Goal: Information Seeking & Learning: Learn about a topic

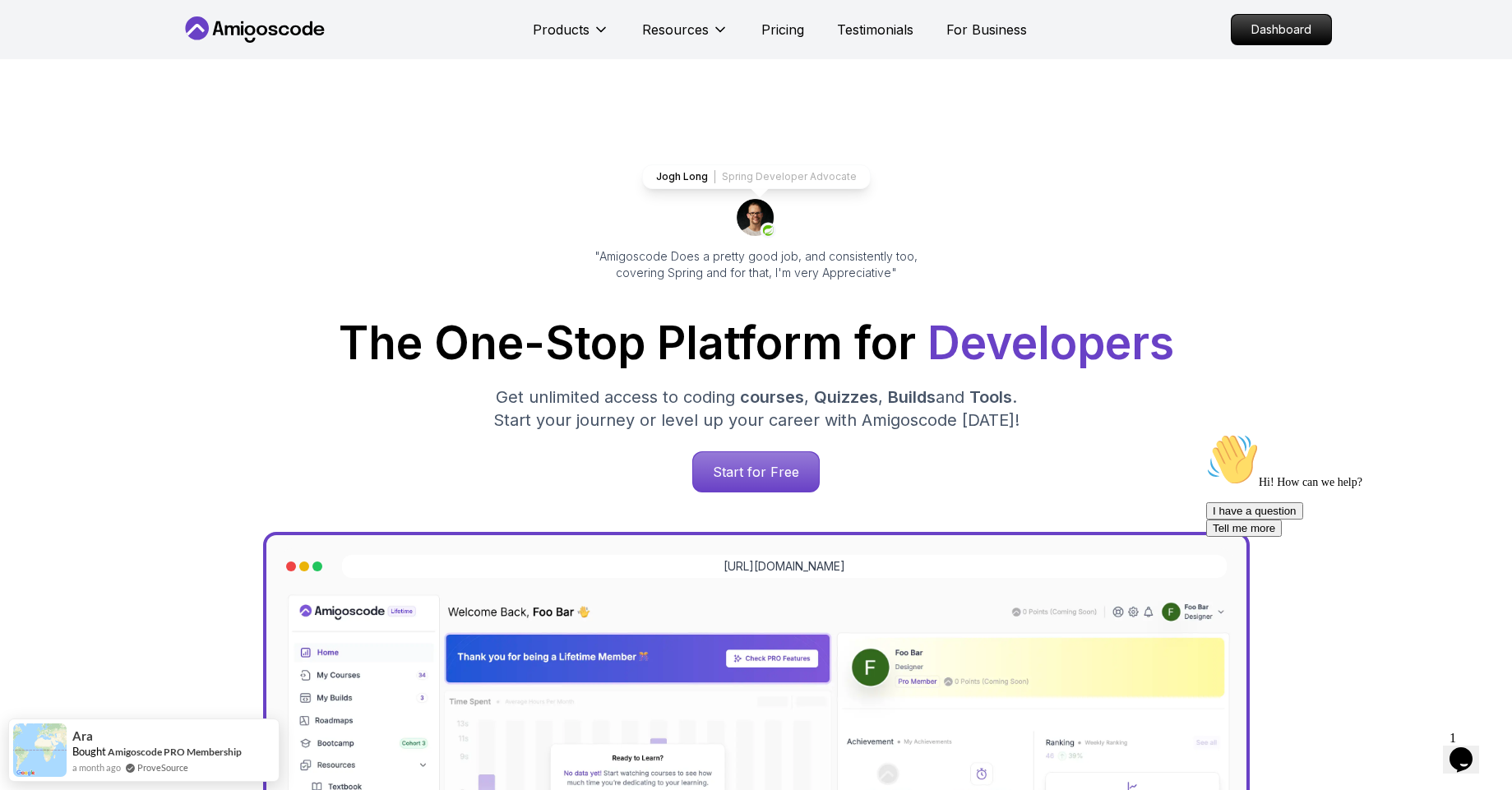
click at [1480, 433] on div "Chat attention grabber" at bounding box center [1353, 433] width 296 height 0
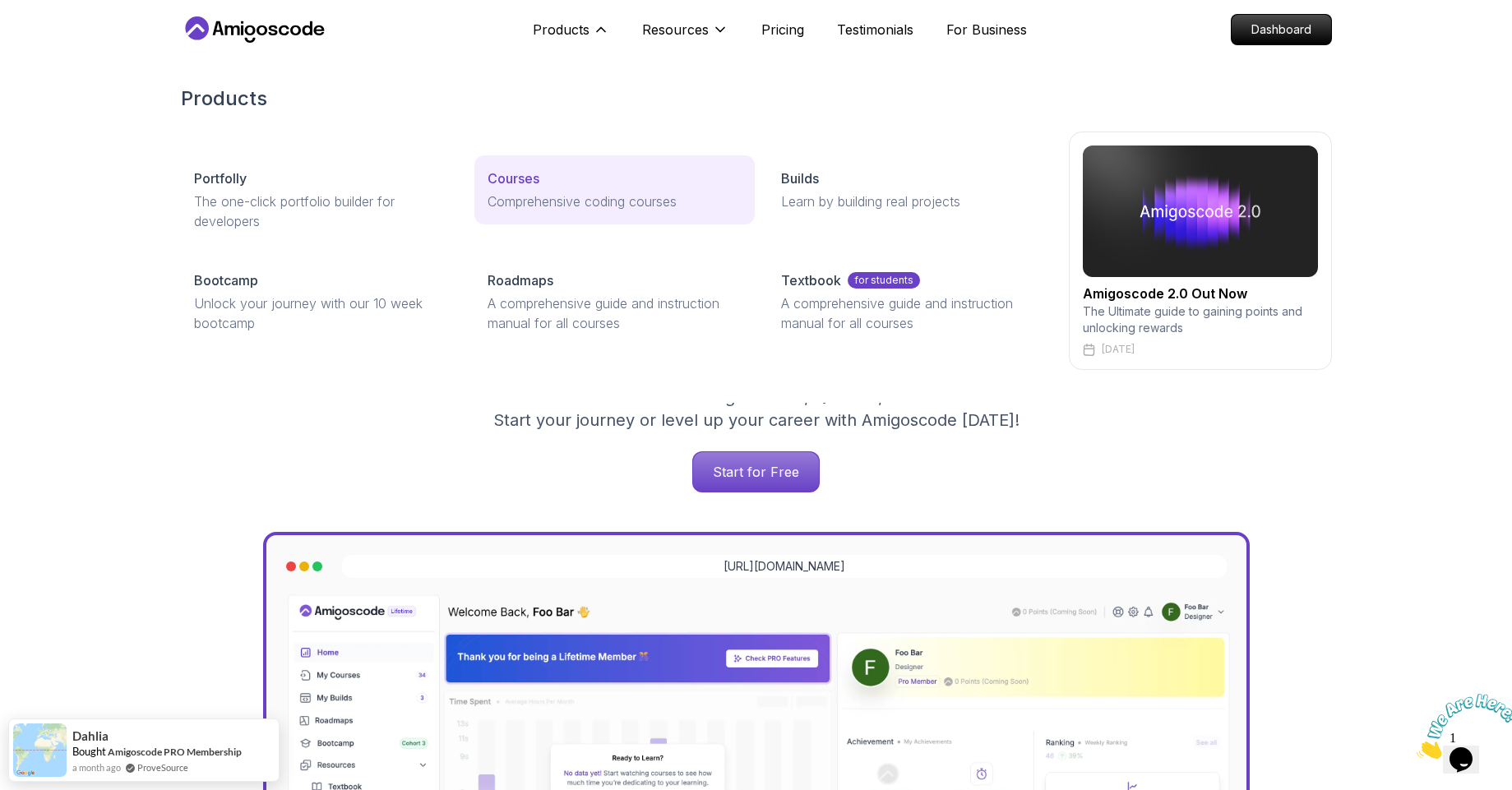
click at [550, 180] on div "Courses" at bounding box center [614, 178] width 254 height 20
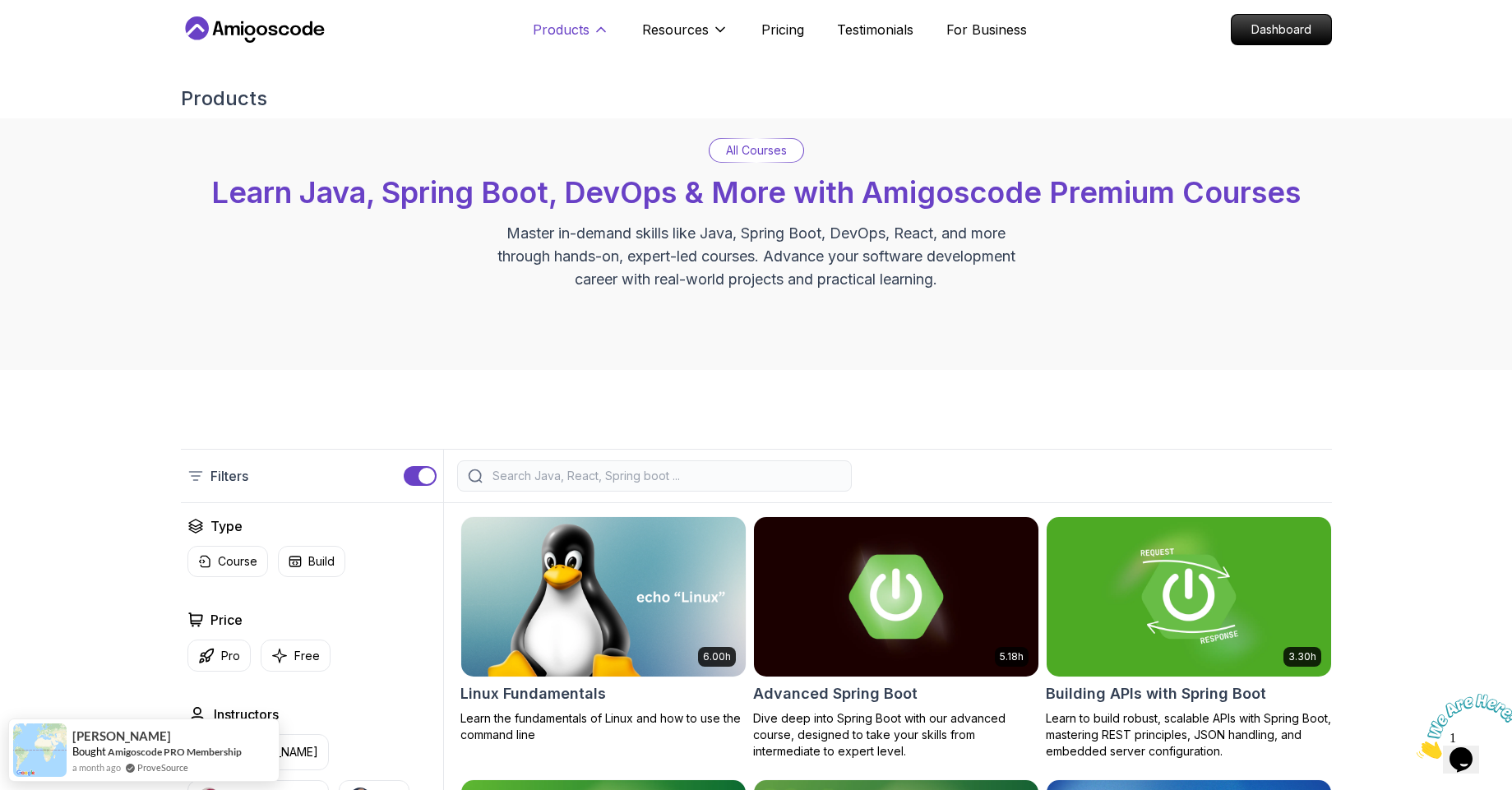
click at [566, 31] on p "Products" at bounding box center [561, 29] width 56 height 20
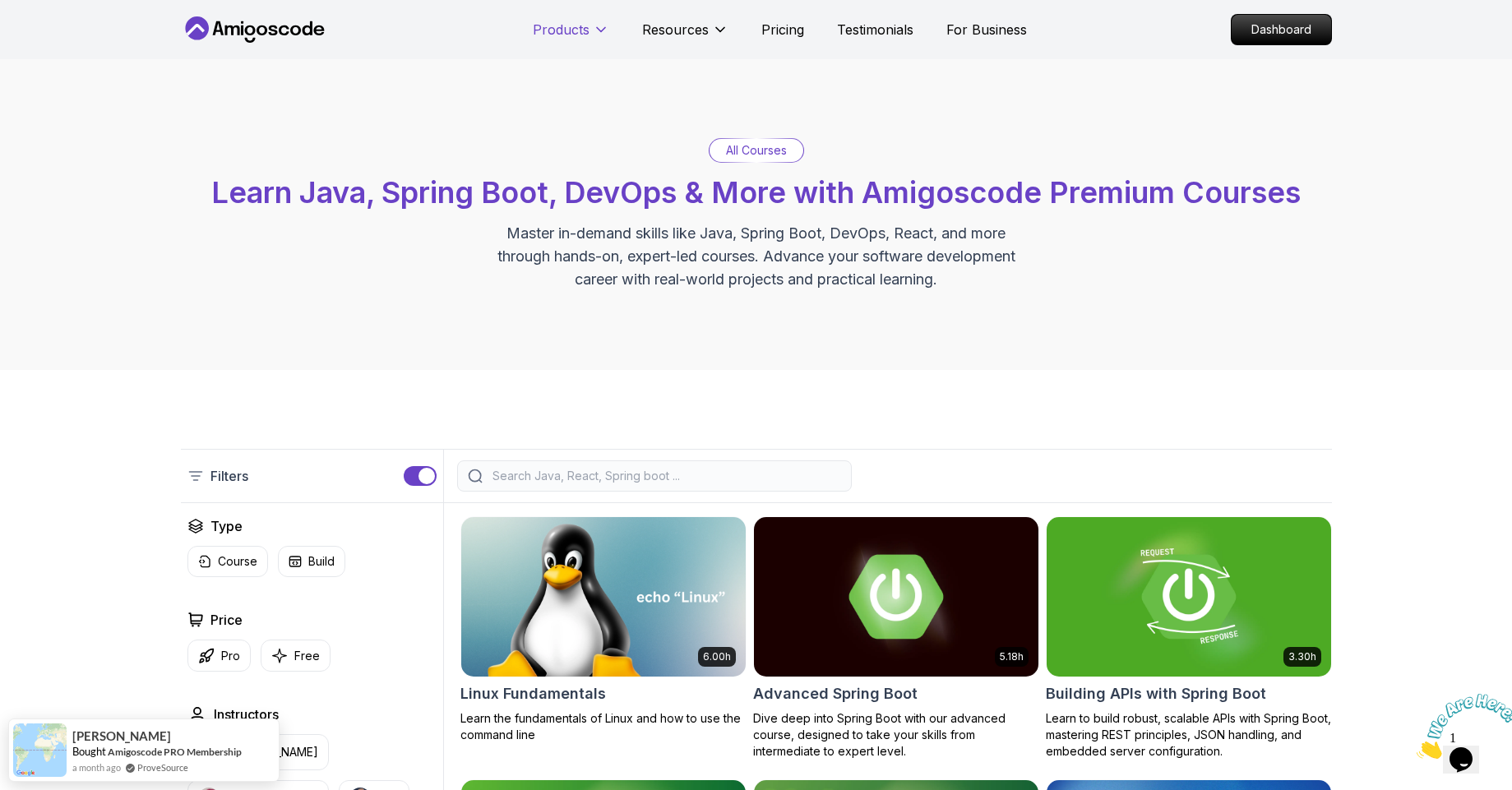
click at [566, 31] on p "Products" at bounding box center [561, 29] width 56 height 20
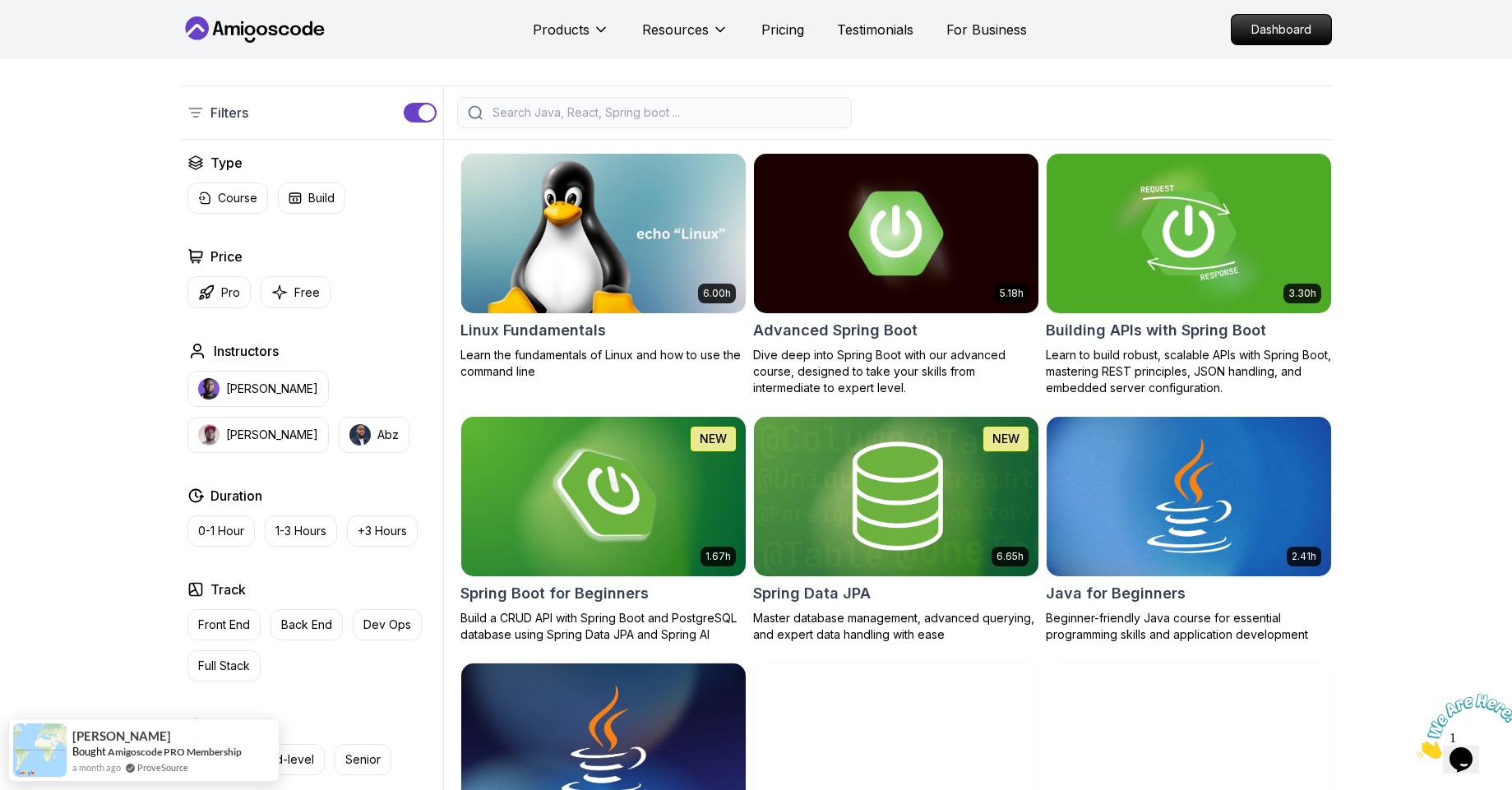
scroll to position [99, 0]
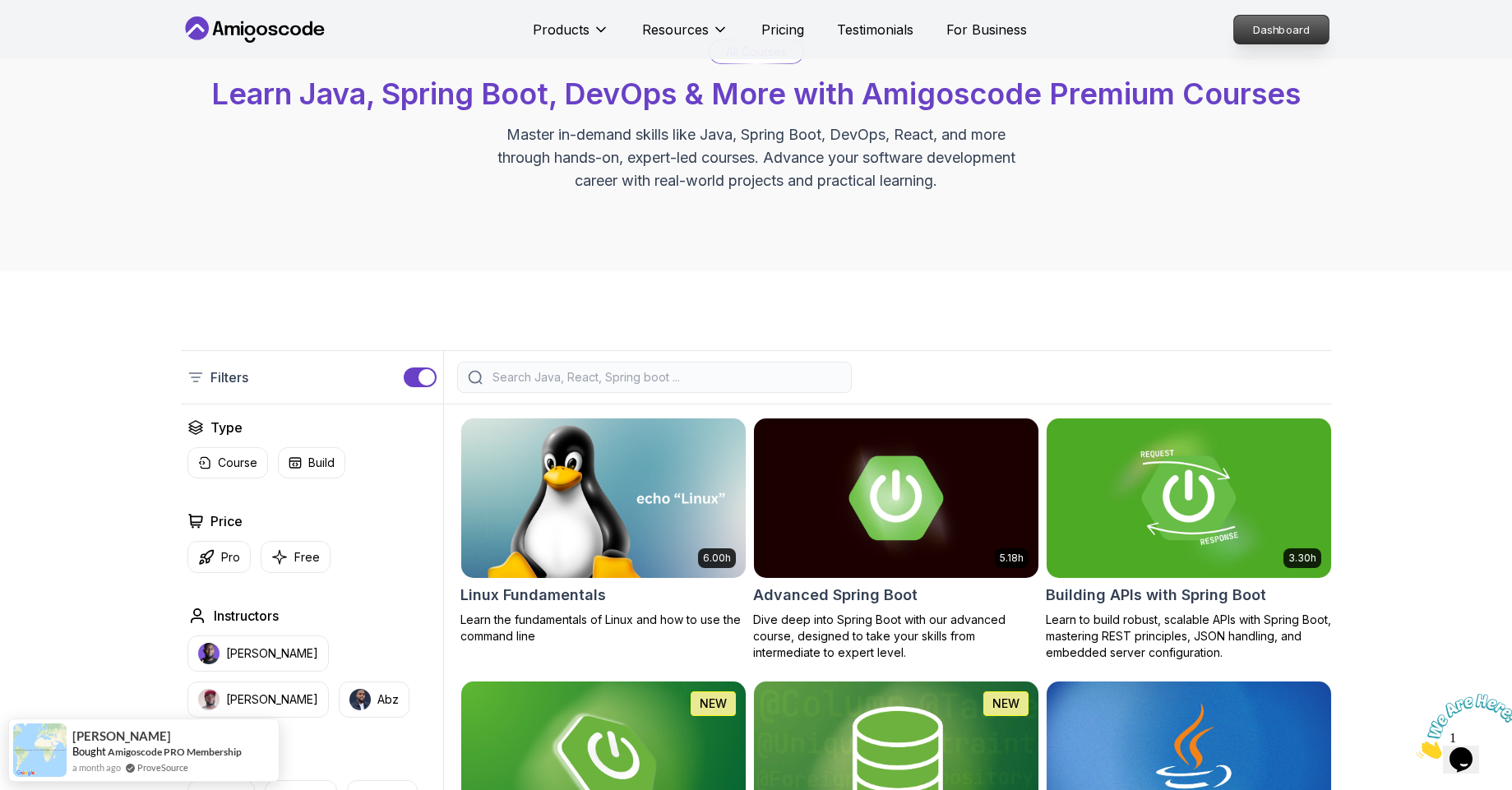
click at [1292, 39] on p "Dashboard" at bounding box center [1281, 30] width 95 height 28
click at [1293, 39] on p "Dashboard" at bounding box center [1281, 30] width 95 height 28
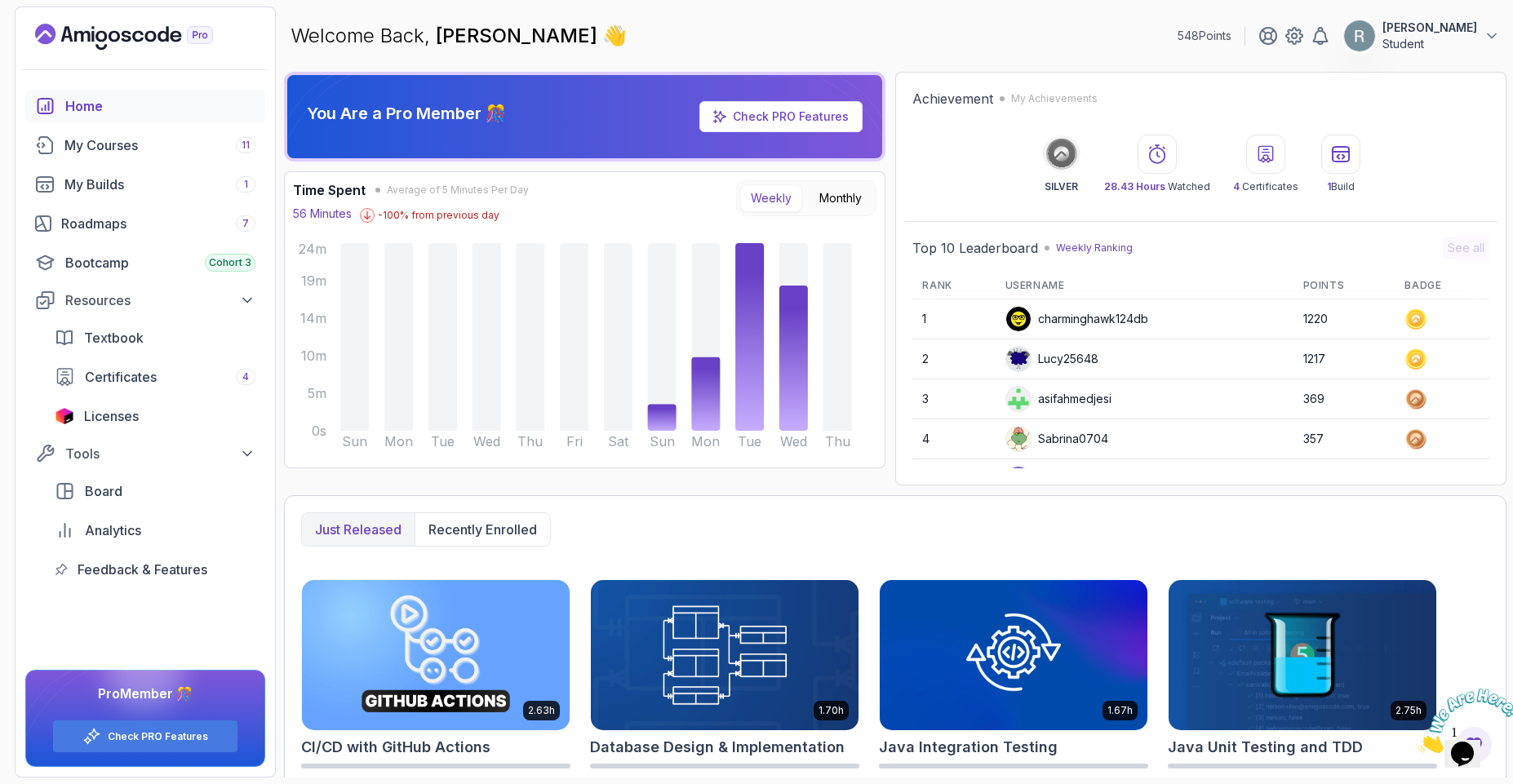
click at [1443, 44] on p "Student" at bounding box center [1430, 45] width 95 height 17
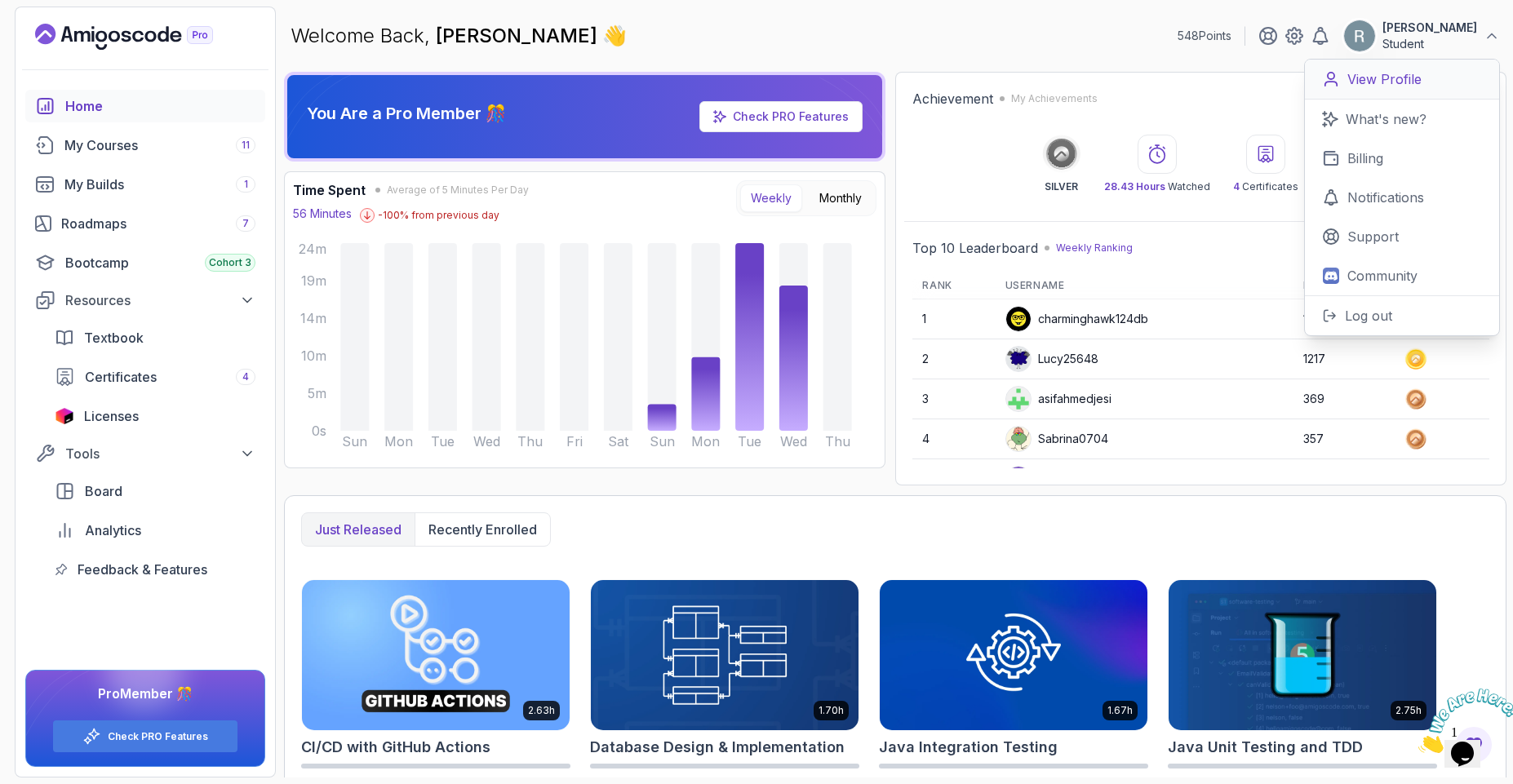
click at [1410, 88] on p "View Profile" at bounding box center [1384, 78] width 75 height 20
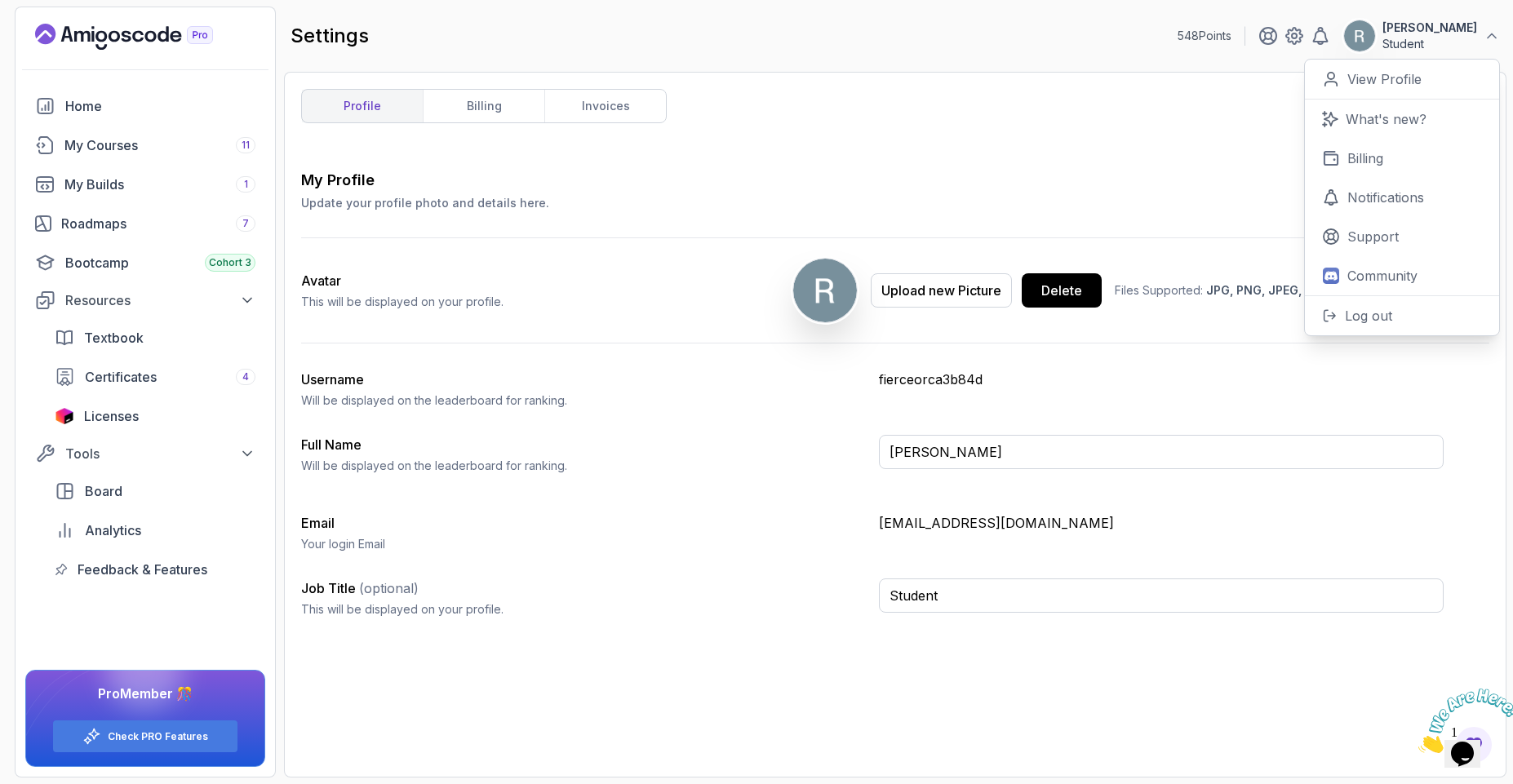
click at [711, 309] on div "Avatar This will be displayed on your profile. Upload new Picture Delete Files …" at bounding box center [872, 291] width 1142 height 104
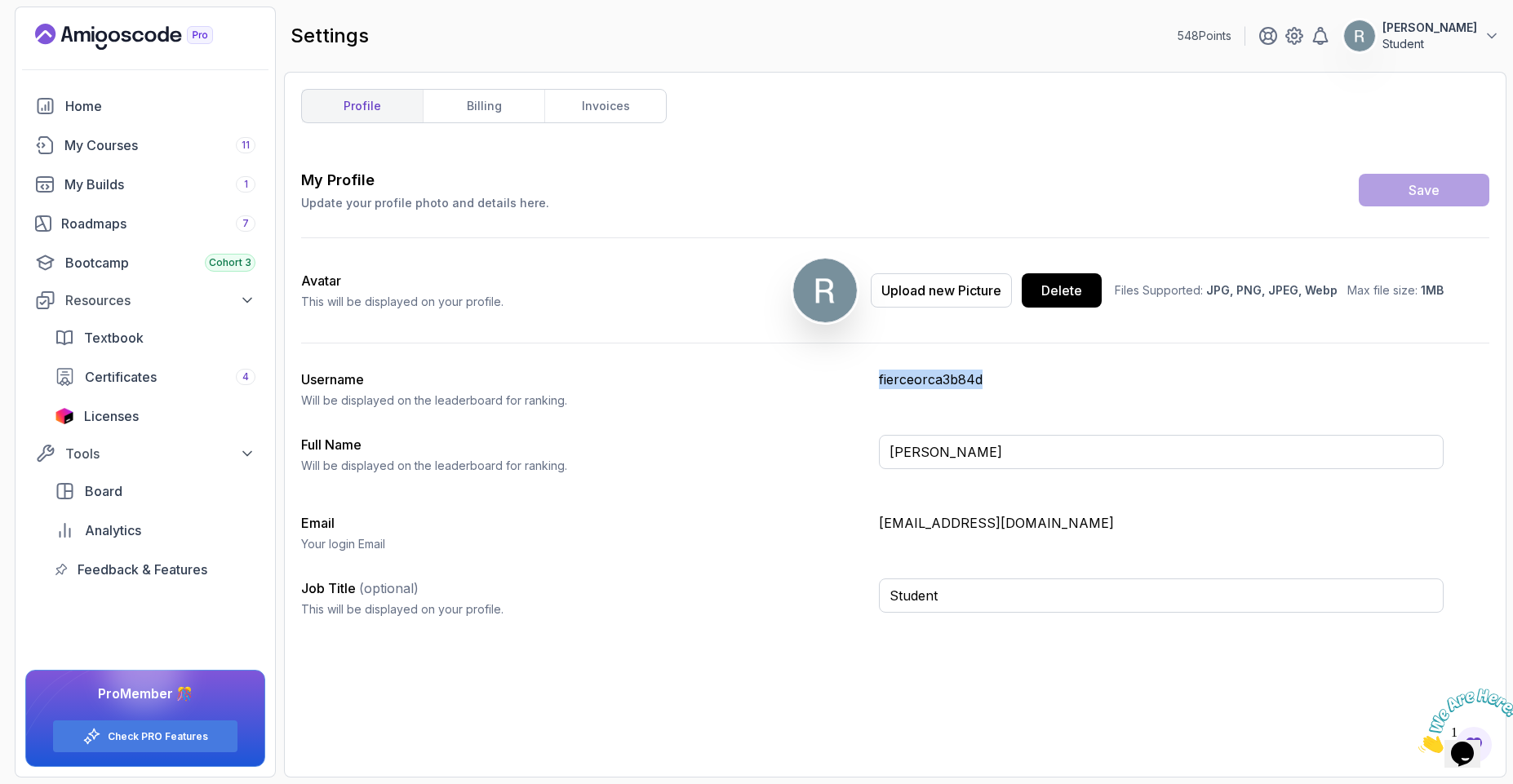
drag, startPoint x: 1002, startPoint y: 369, endPoint x: 931, endPoint y: 367, distance: 71.0
click at [933, 367] on div "My Profile Update your profile photo and details here. Save Avatar This will be…" at bounding box center [894, 399] width 1188 height 462
copy p "fierceorca3b84d"
click at [1076, 399] on div "Username [PERSON_NAME] be displayed on the leaderboard for ranking. fierceorca3…" at bounding box center [872, 389] width 1142 height 39
click at [116, 334] on span "Textbook" at bounding box center [114, 337] width 60 height 20
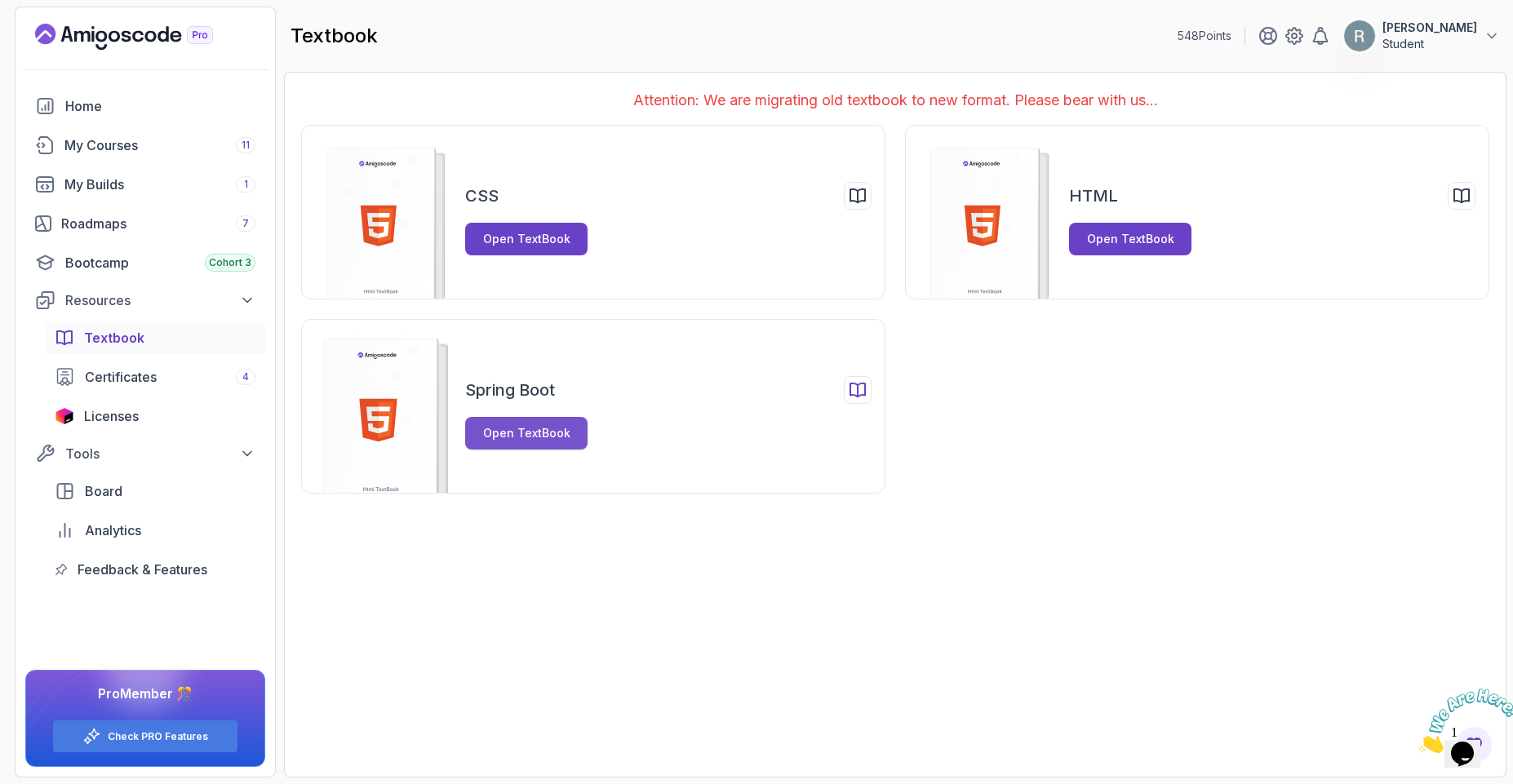
click at [542, 443] on button "Open TextBook" at bounding box center [525, 433] width 122 height 33
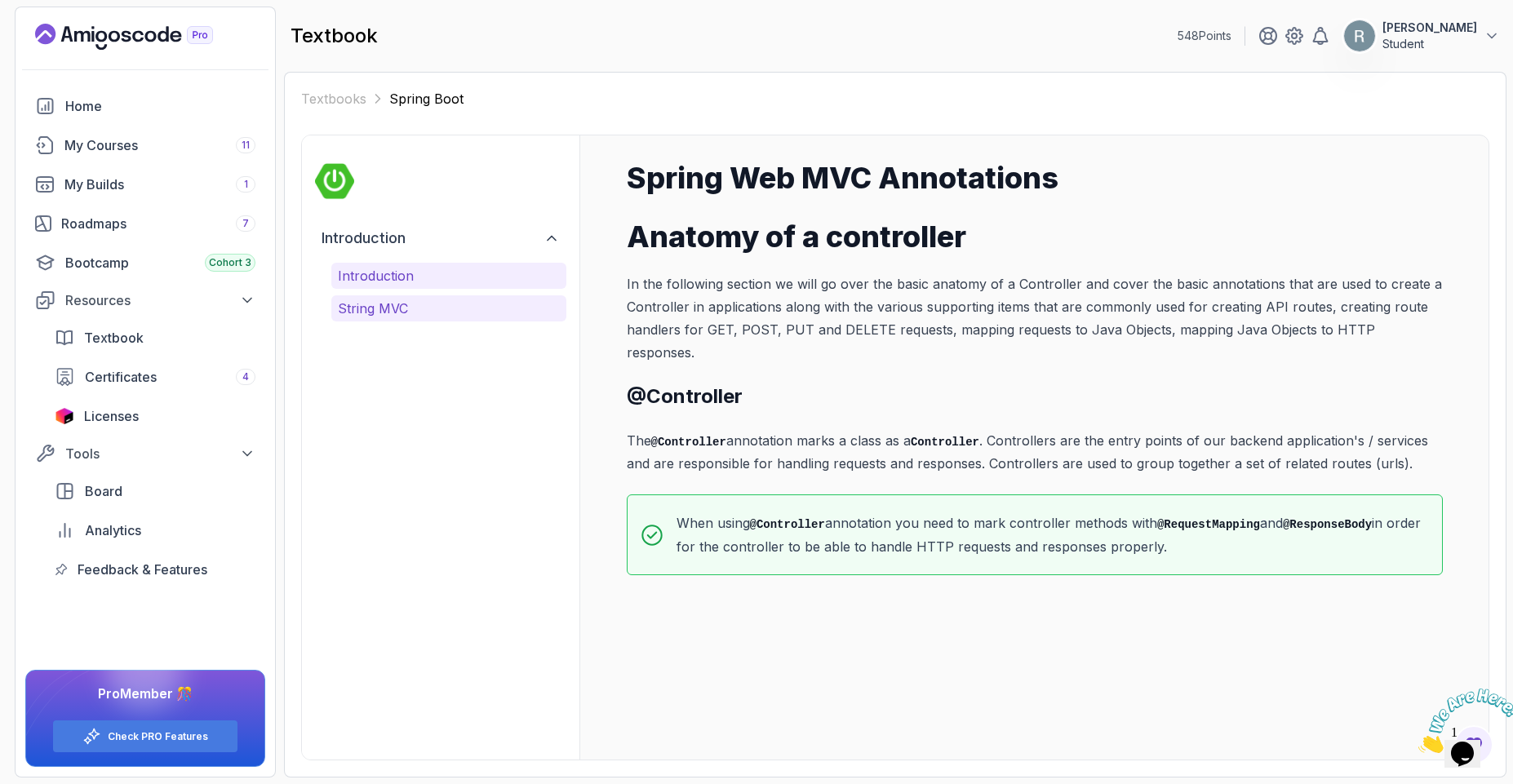
click at [387, 302] on p "String MVC" at bounding box center [449, 308] width 222 height 20
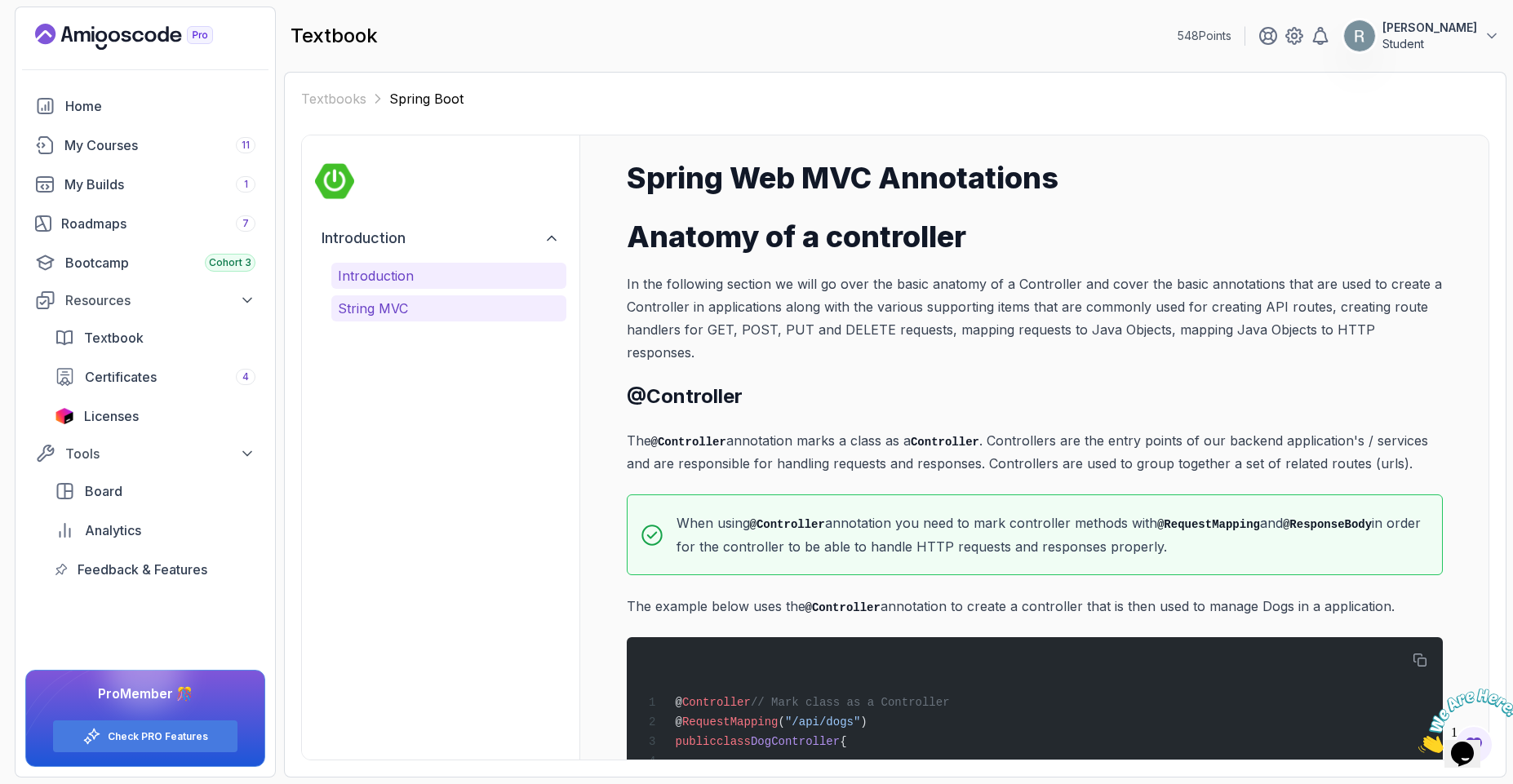
click at [373, 281] on p "Introduction" at bounding box center [449, 276] width 222 height 20
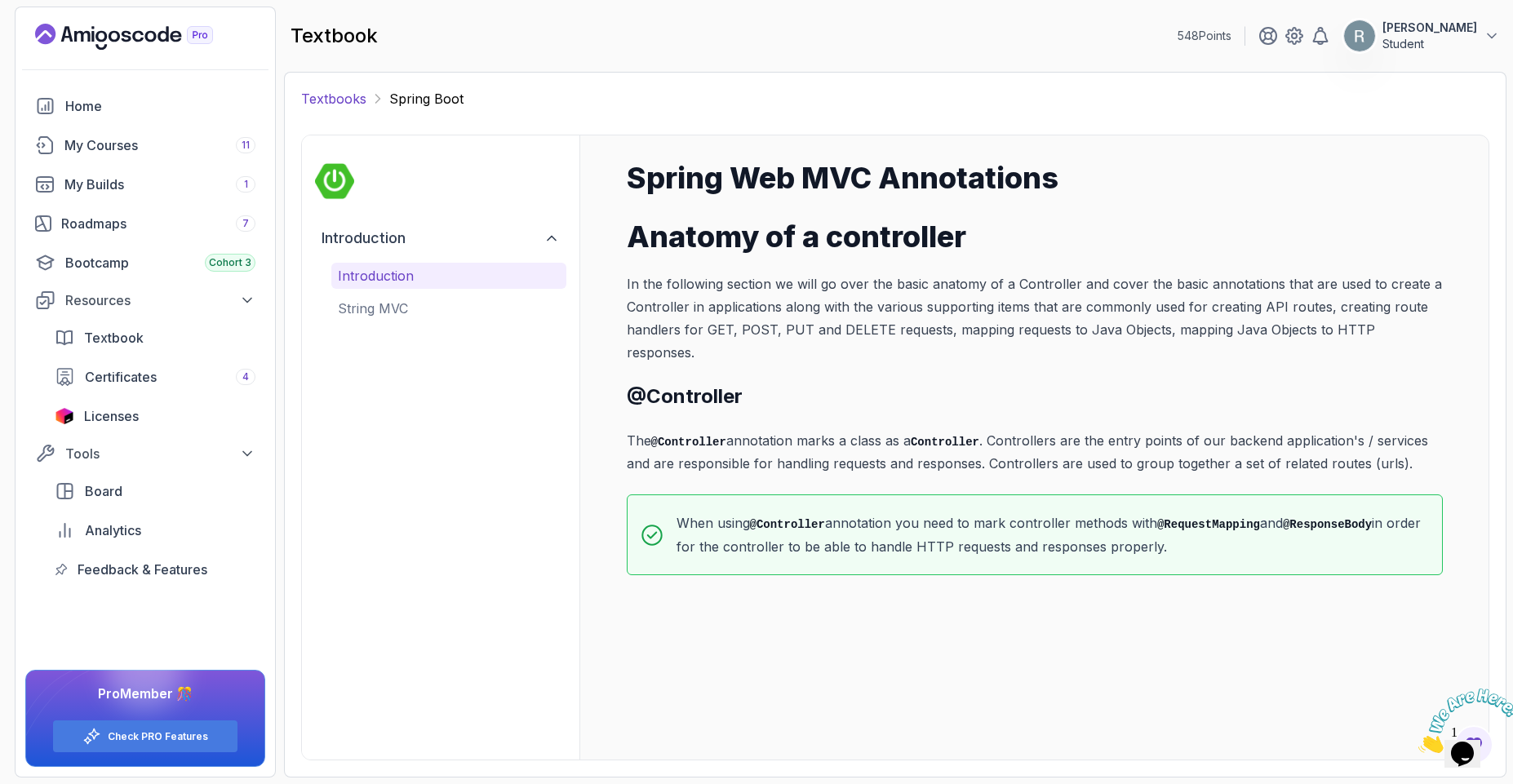
click at [339, 95] on link "Textbooks" at bounding box center [334, 98] width 65 height 20
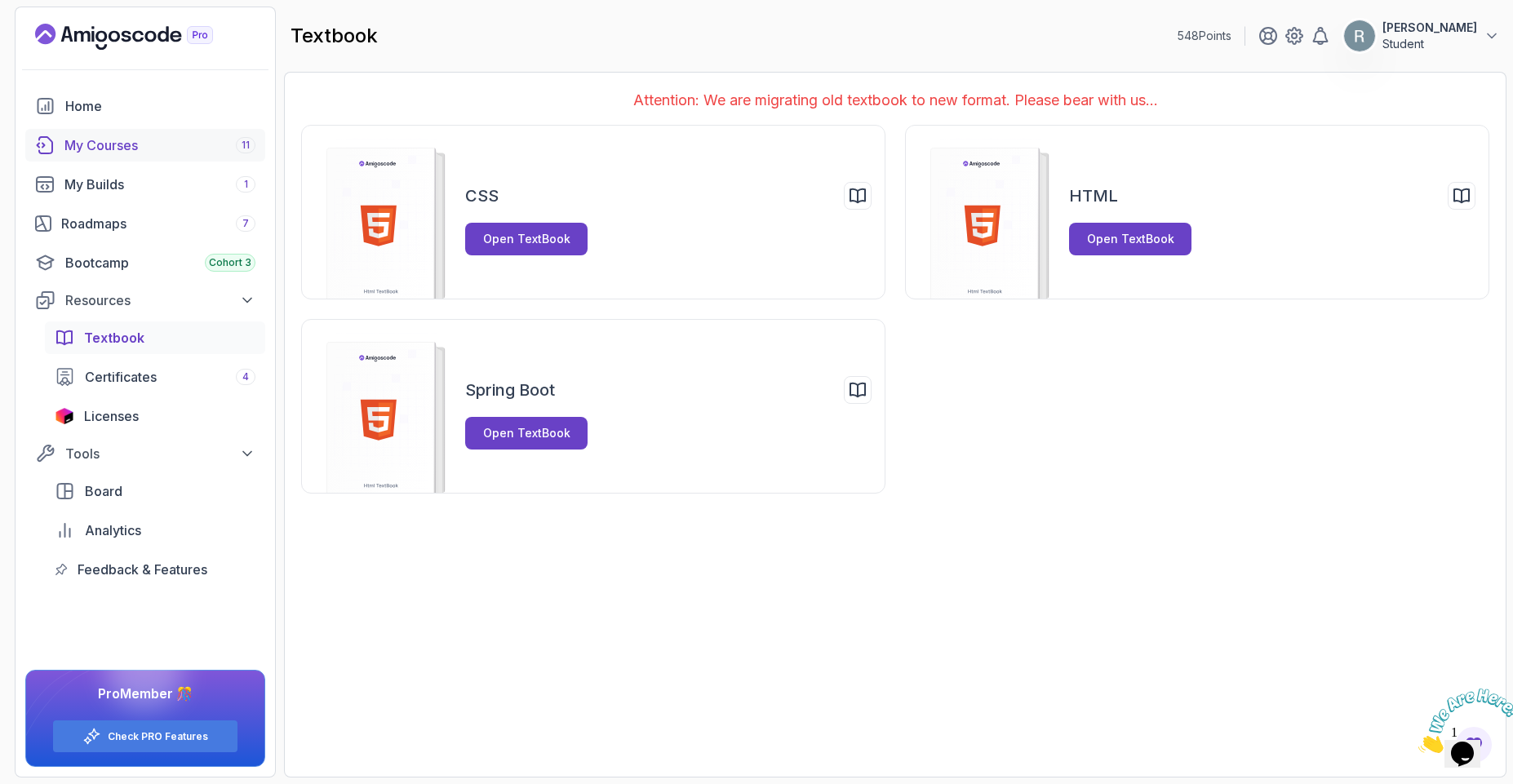
click at [125, 142] on div "My Courses 11" at bounding box center [159, 144] width 191 height 20
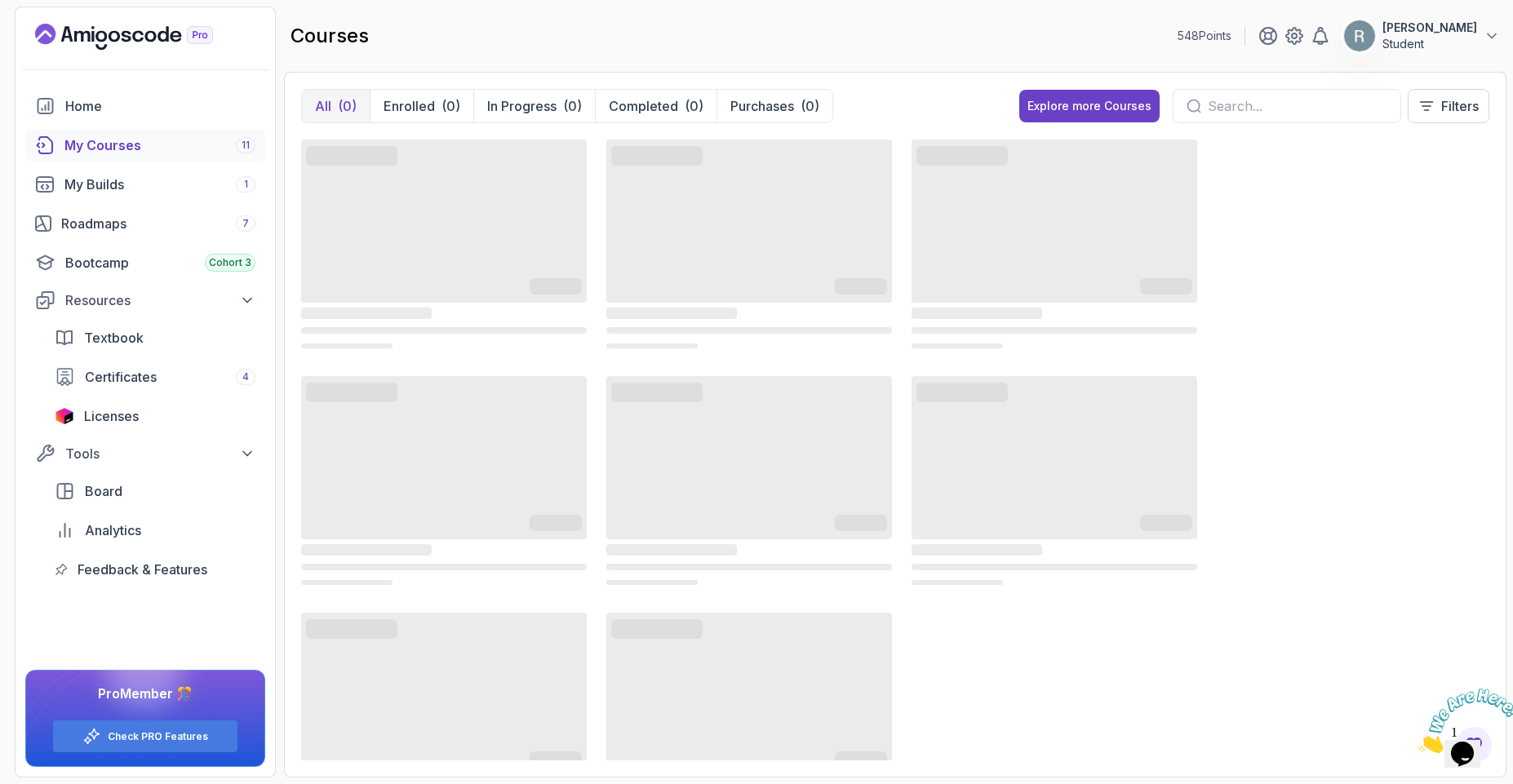
click at [1418, 741] on icon "Close" at bounding box center [1418, 748] width 0 height 14
click at [1457, 42] on p "Student" at bounding box center [1430, 45] width 95 height 17
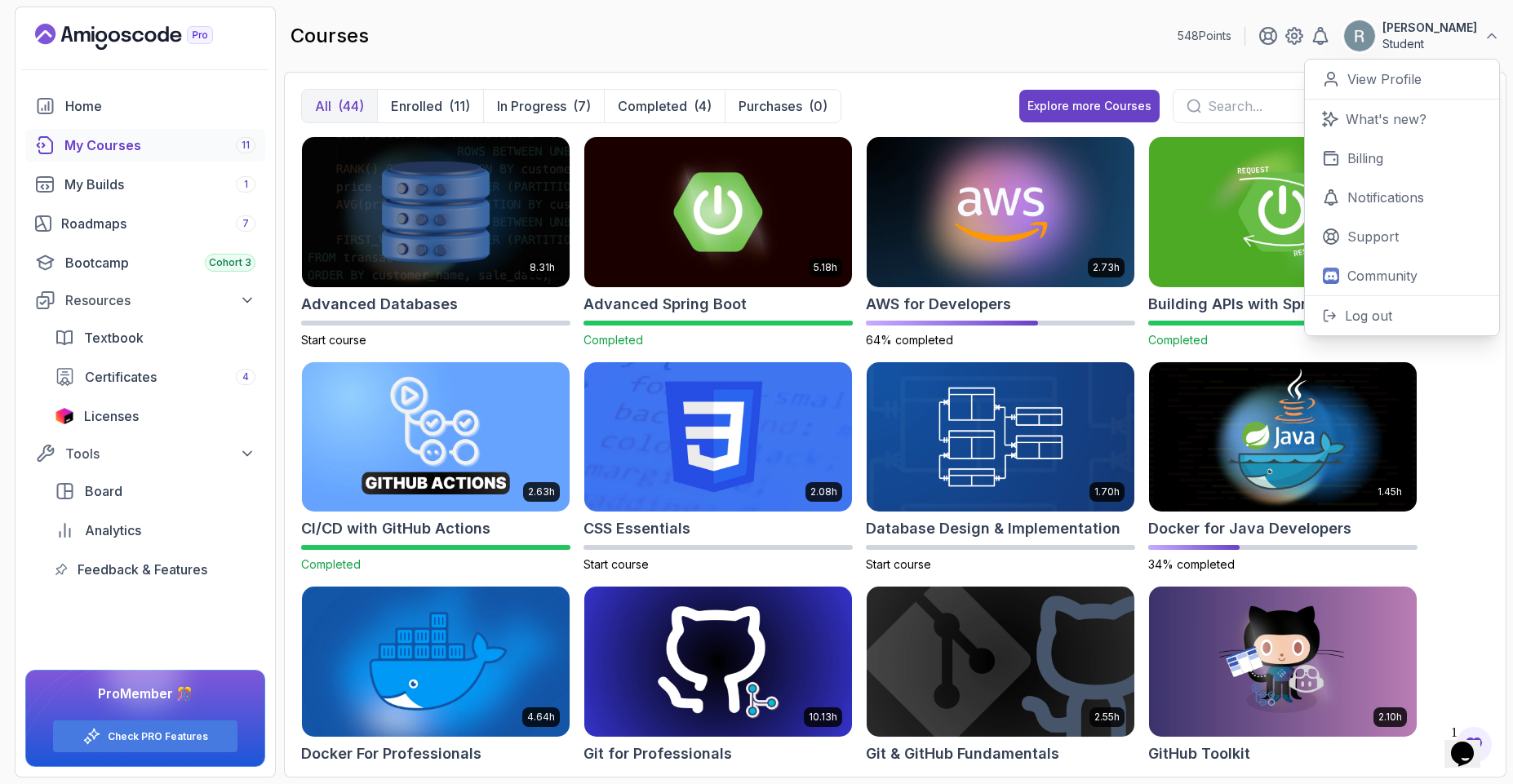
drag, startPoint x: 1364, startPoint y: 168, endPoint x: 948, endPoint y: 101, distance: 421.4
click at [948, 101] on main "courses 548 Points [PERSON_NAME] Student 0 Points View Profile What's new? Bill…" at bounding box center [895, 392] width 1222 height 771
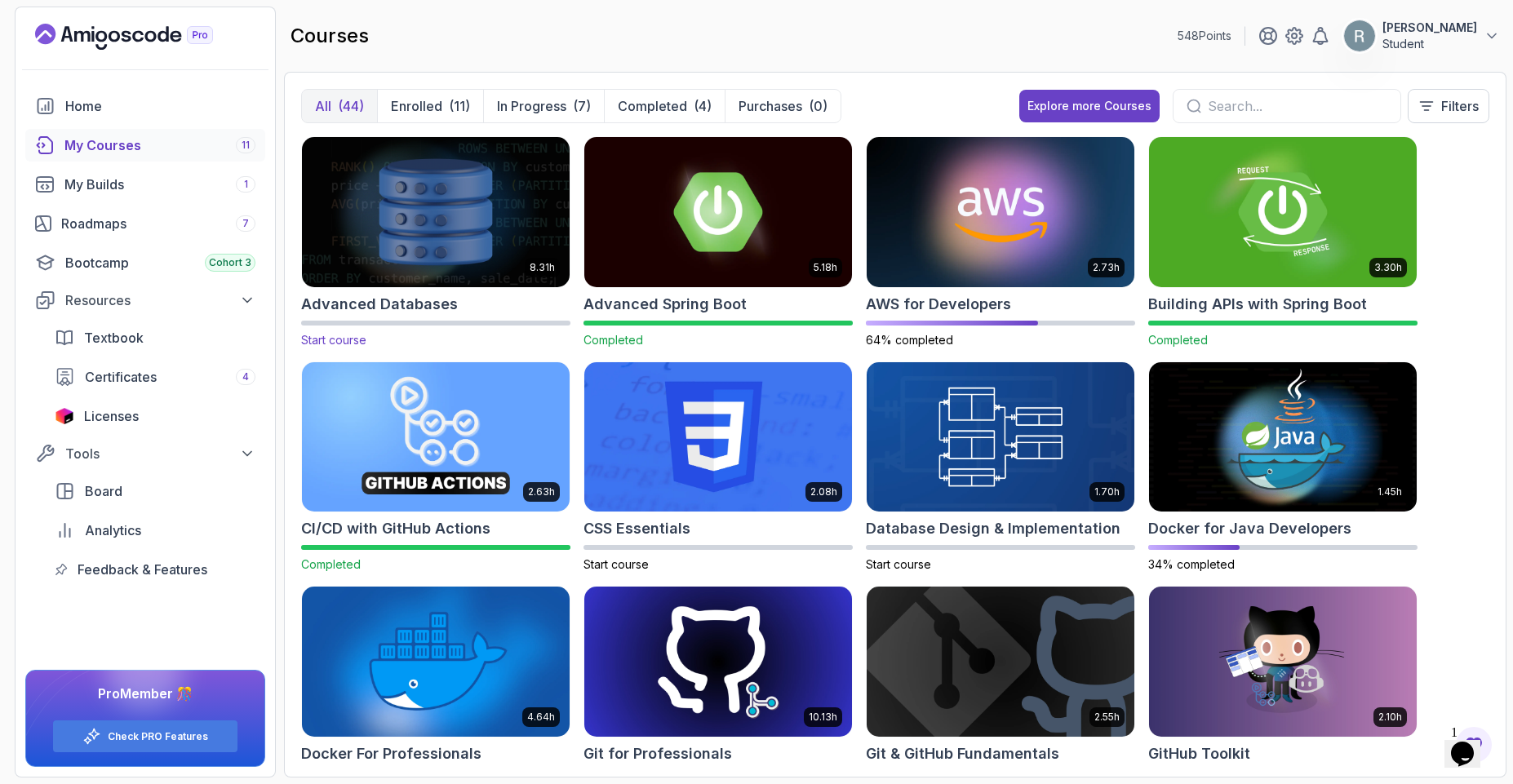
drag, startPoint x: 429, startPoint y: 305, endPoint x: 397, endPoint y: 333, distance: 42.5
click at [397, 333] on div "8.31h Advanced Databases Start course" at bounding box center [435, 242] width 269 height 212
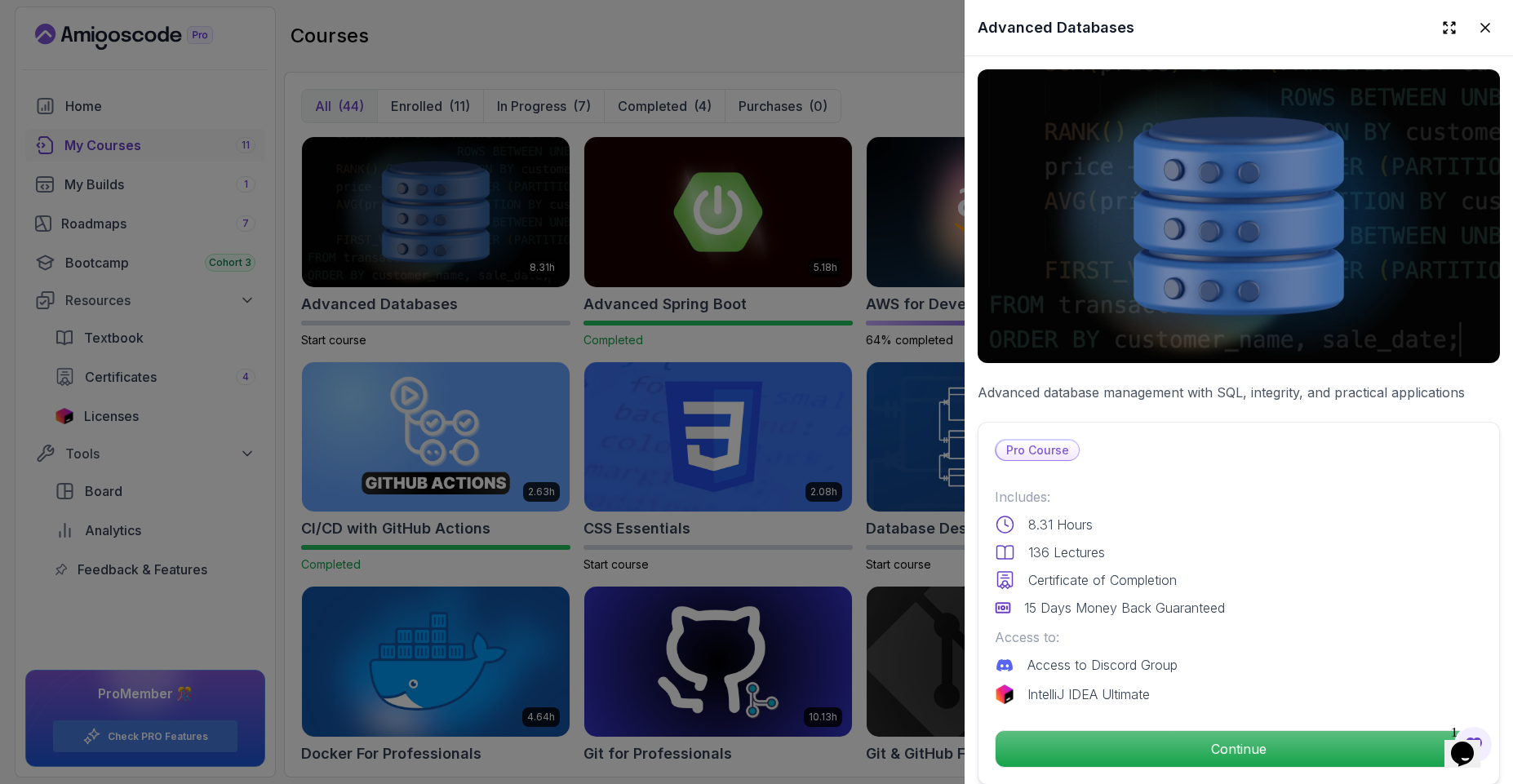
drag, startPoint x: 1239, startPoint y: 750, endPoint x: 1386, endPoint y: 453, distance: 331.4
click at [1387, 446] on div "Pro Course Includes: 8.31 Hours 136 Lectures Certificate of Completion 15 Days …" at bounding box center [1238, 603] width 523 height 363
click at [1477, 30] on icon at bounding box center [1485, 28] width 17 height 17
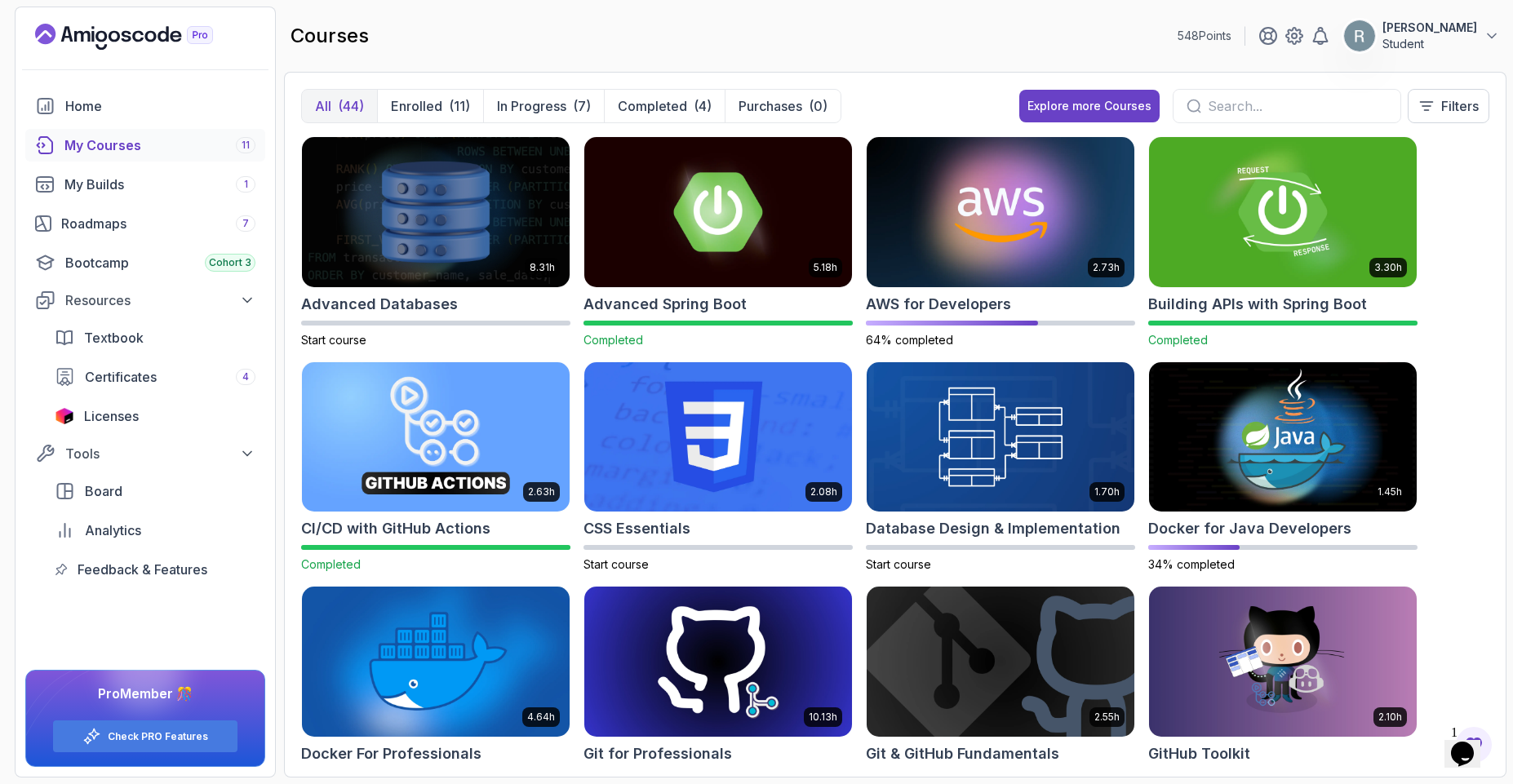
drag, startPoint x: 435, startPoint y: 305, endPoint x: 566, endPoint y: 40, distance: 295.6
click at [566, 40] on main "courses 548 Points [PERSON_NAME] Student All (44) Enrolled (11) In Progress (7)…" at bounding box center [895, 392] width 1222 height 771
drag, startPoint x: 439, startPoint y: 218, endPoint x: 630, endPoint y: 27, distance: 270.1
click at [630, 27] on main "courses 548 Points [PERSON_NAME] Student All (44) Enrolled (11) In Progress (7)…" at bounding box center [895, 392] width 1222 height 771
click at [463, 204] on img at bounding box center [435, 211] width 280 height 157
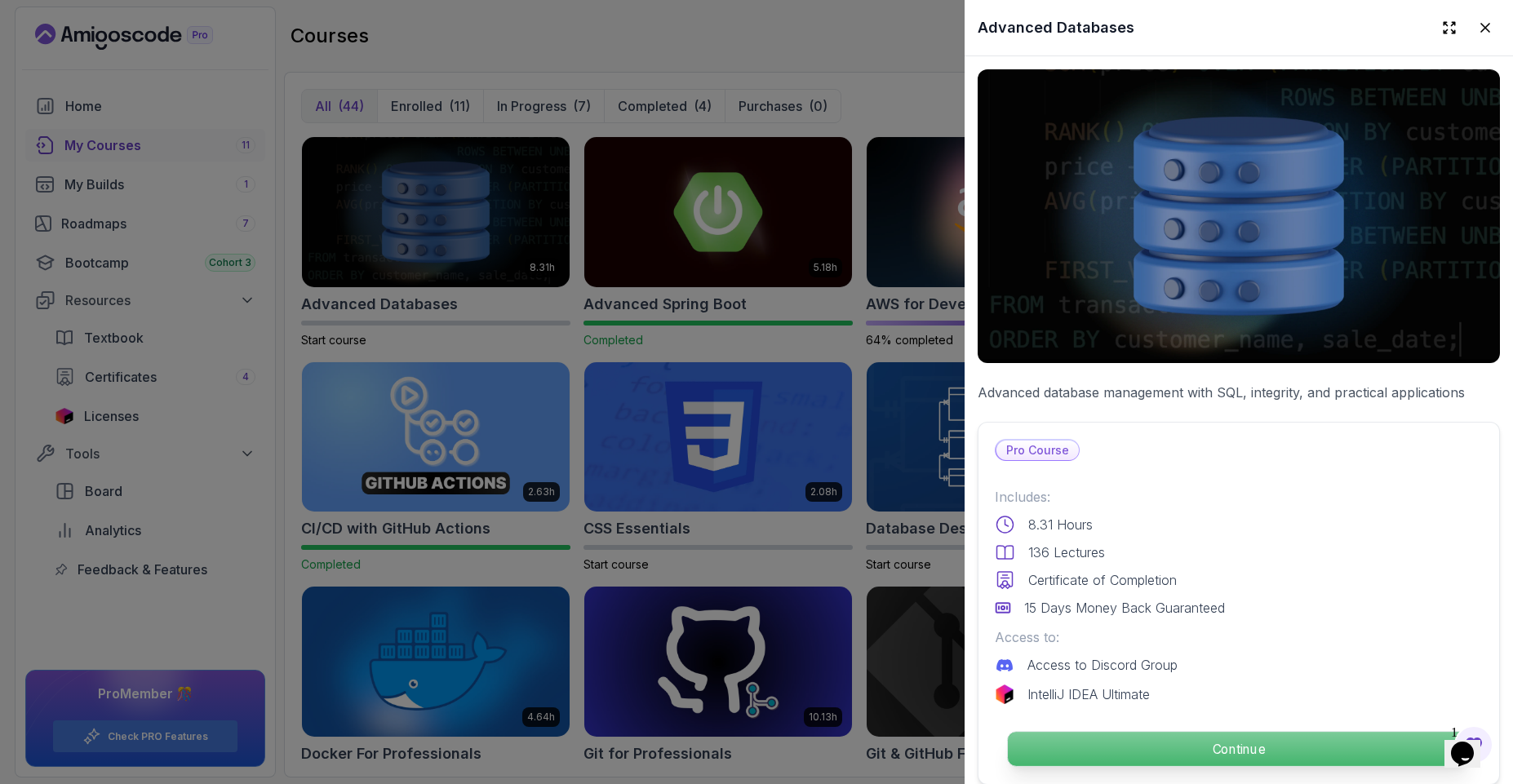
drag, startPoint x: 1273, startPoint y: 746, endPoint x: 1296, endPoint y: 744, distance: 23.1
click at [1296, 744] on p "Continue" at bounding box center [1239, 749] width 462 height 34
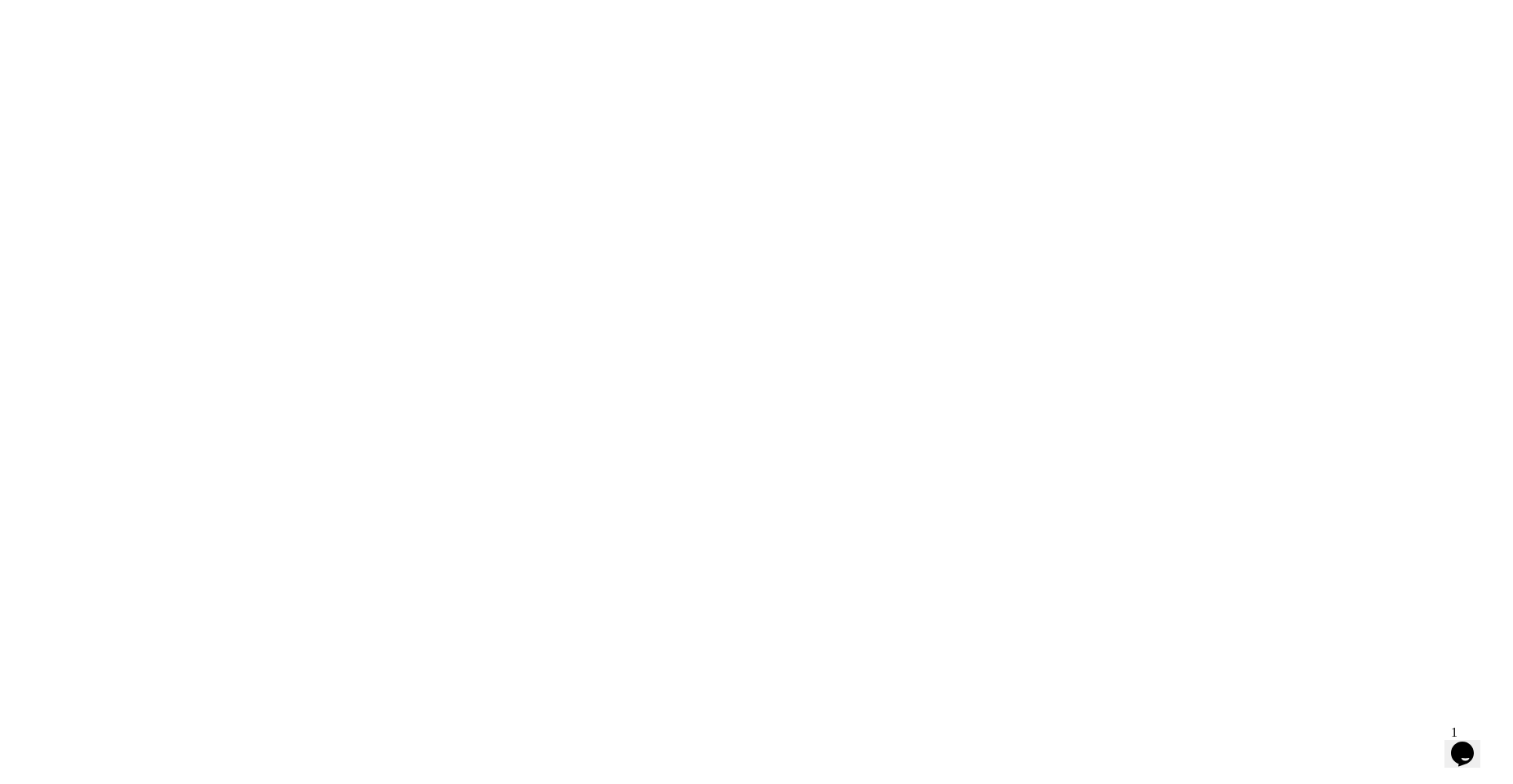
click at [1227, 0] on html "0s" at bounding box center [756, 0] width 1513 height 0
click at [1228, 0] on html "0s" at bounding box center [756, 0] width 1513 height 0
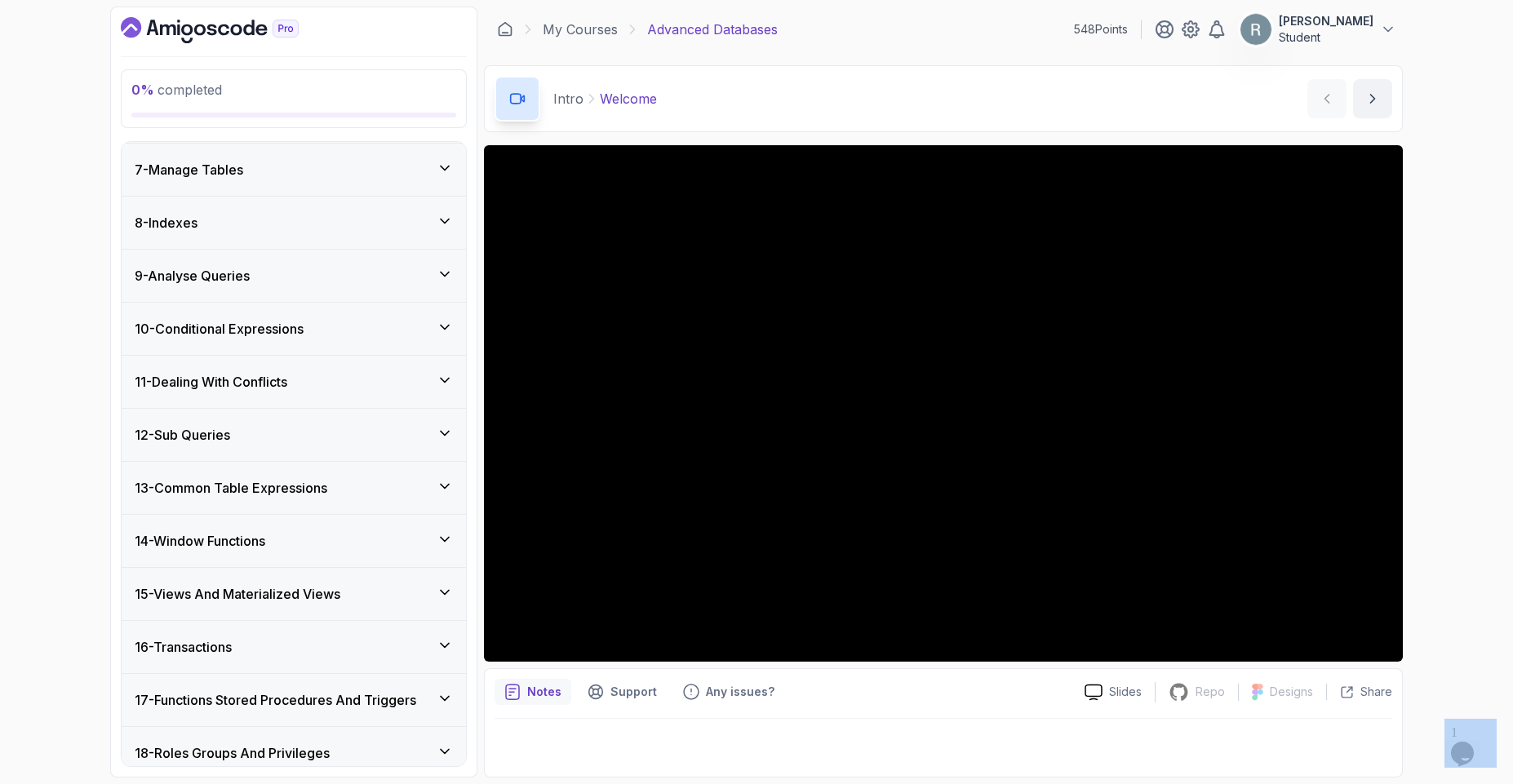
scroll to position [747, 0]
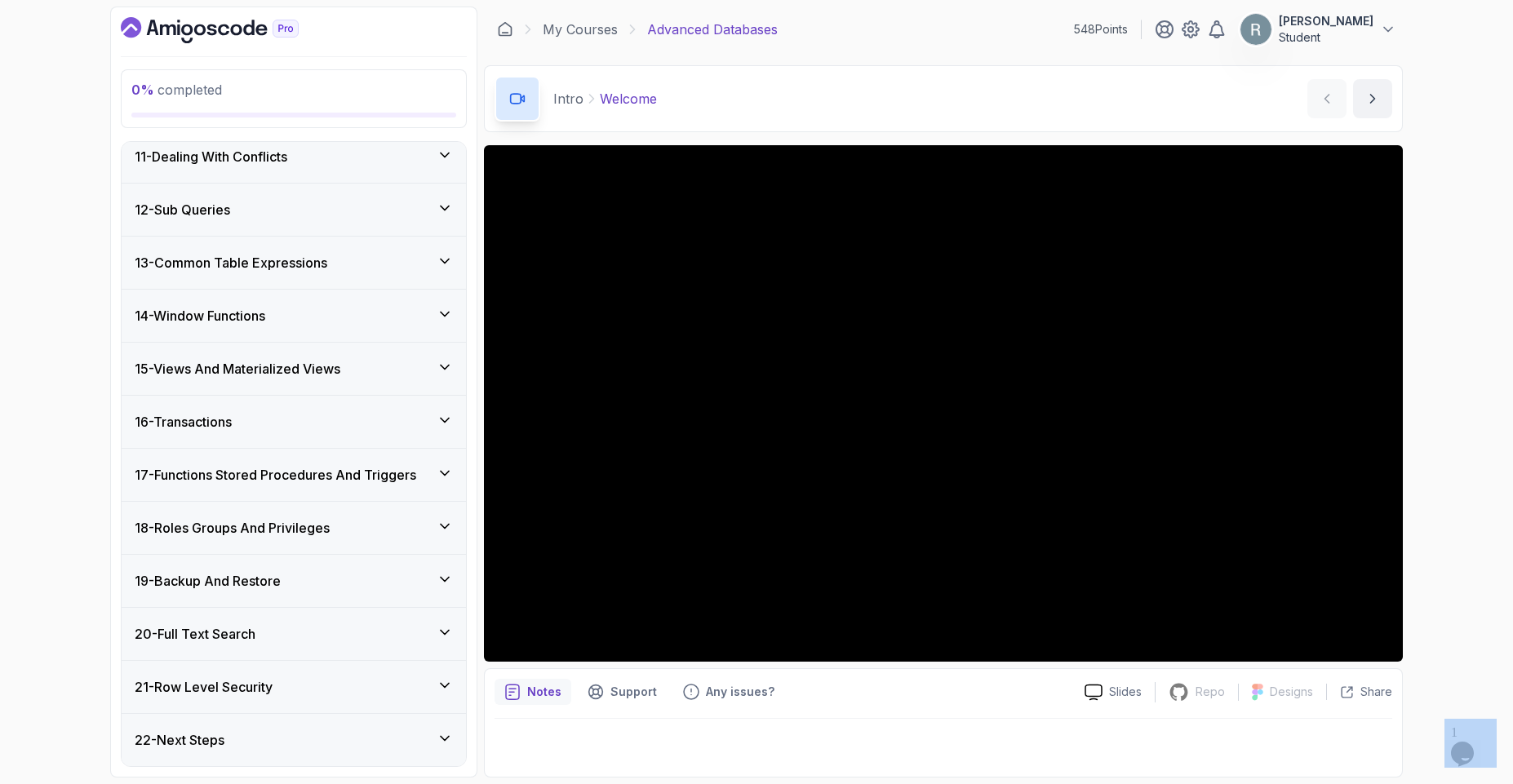
click at [147, 37] on icon "Dashboard" at bounding box center [210, 30] width 178 height 26
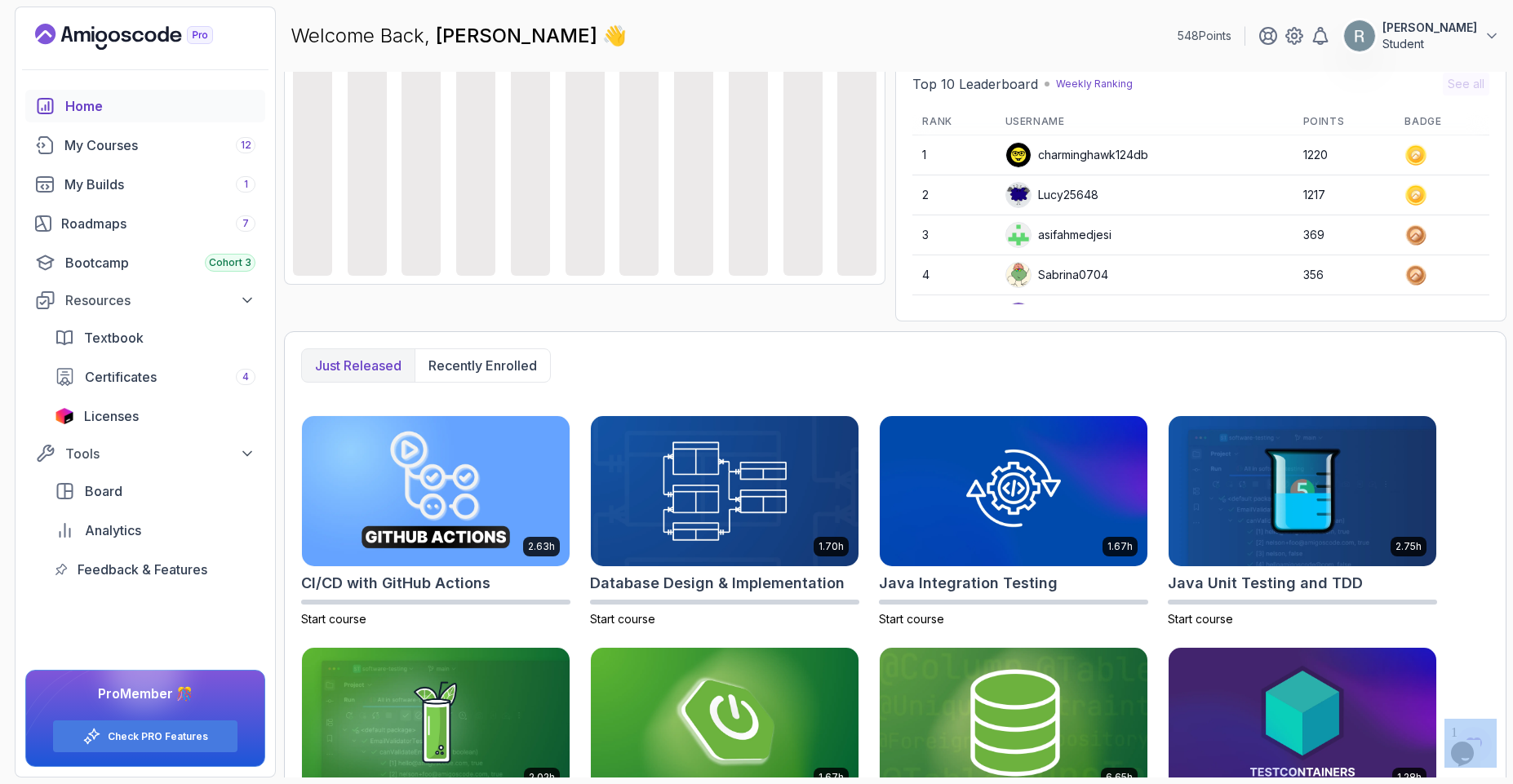
scroll to position [262, 0]
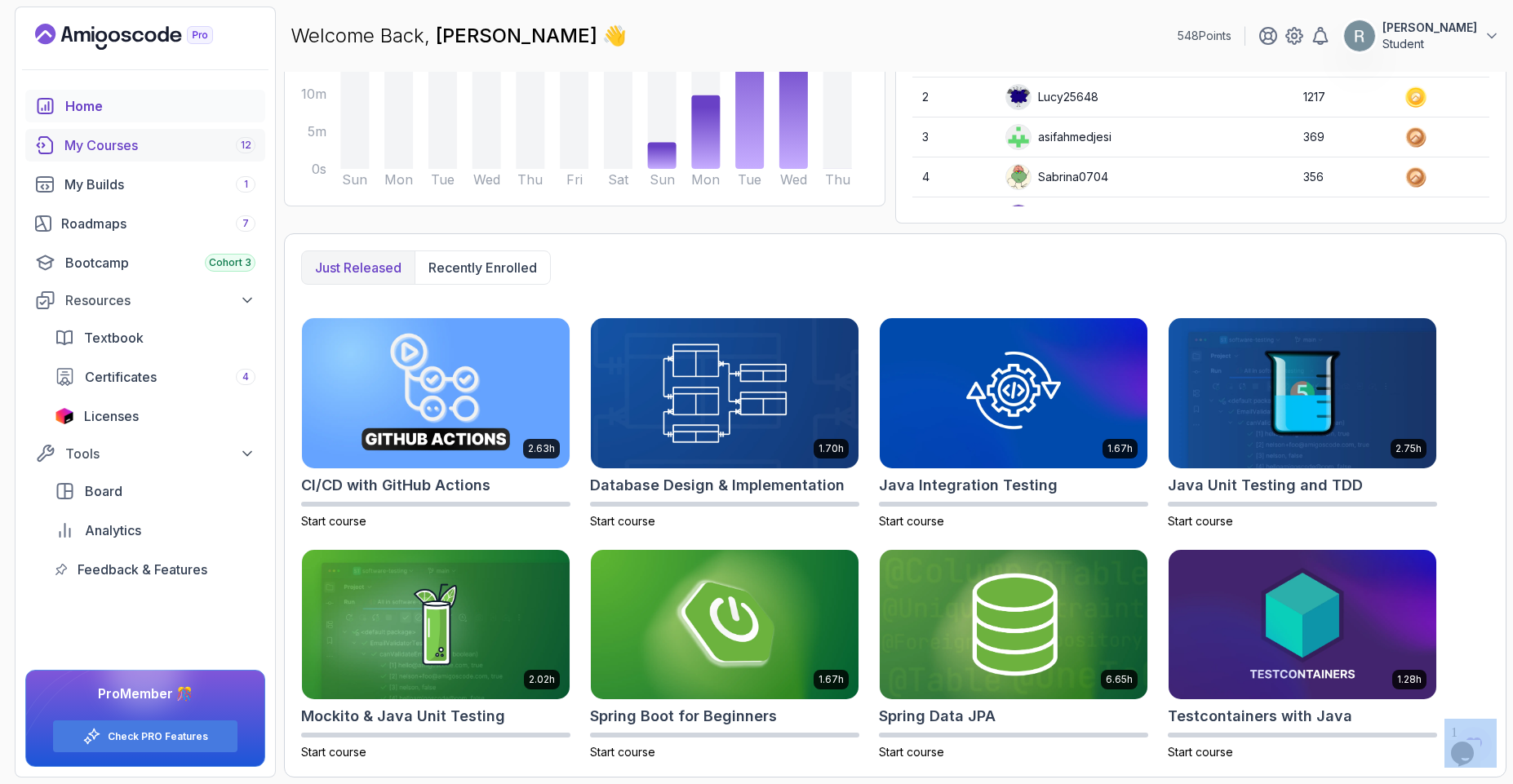
click at [132, 139] on div "My Courses 12" at bounding box center [159, 144] width 191 height 20
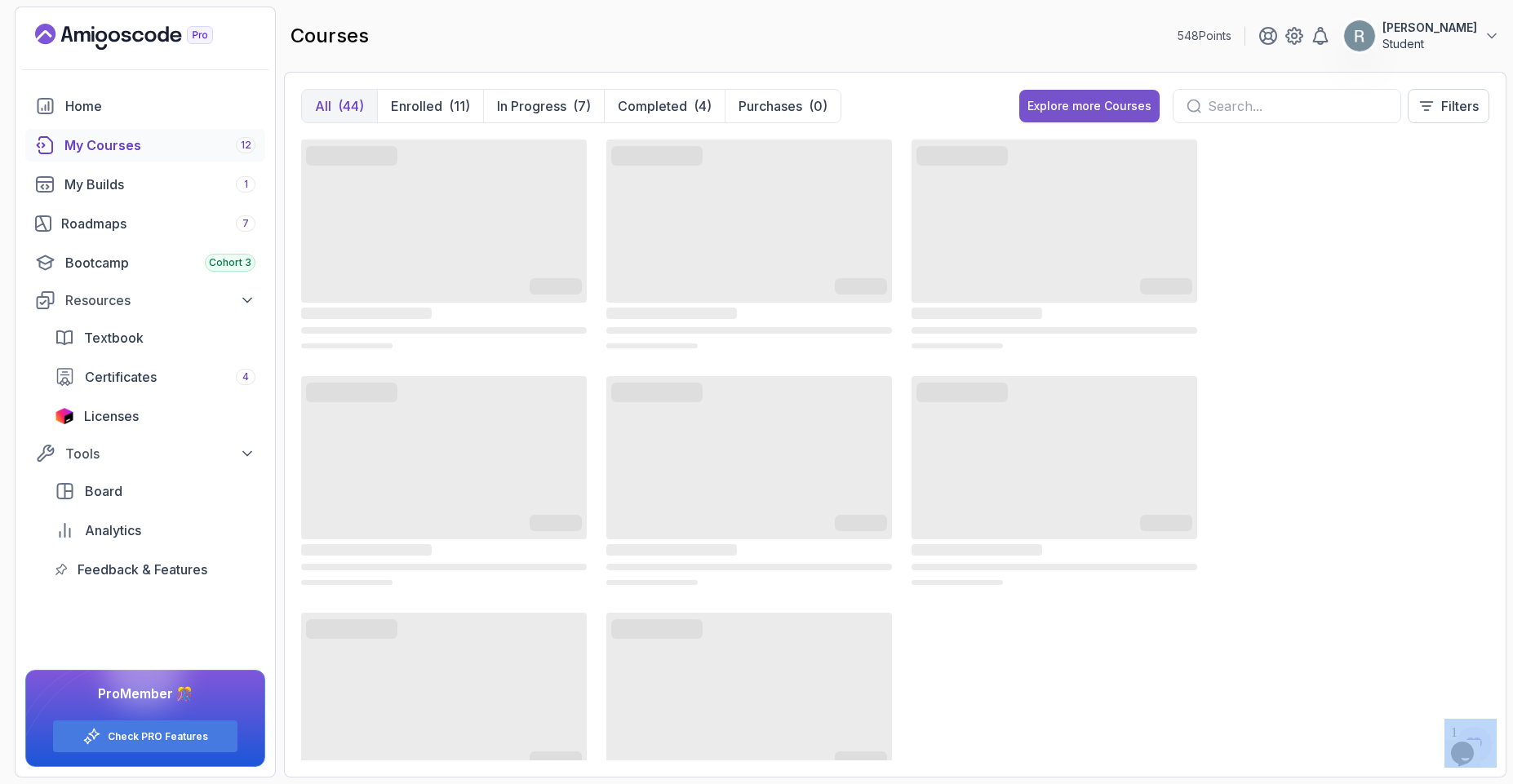
click at [1059, 103] on div "Explore more Courses" at bounding box center [1089, 106] width 124 height 17
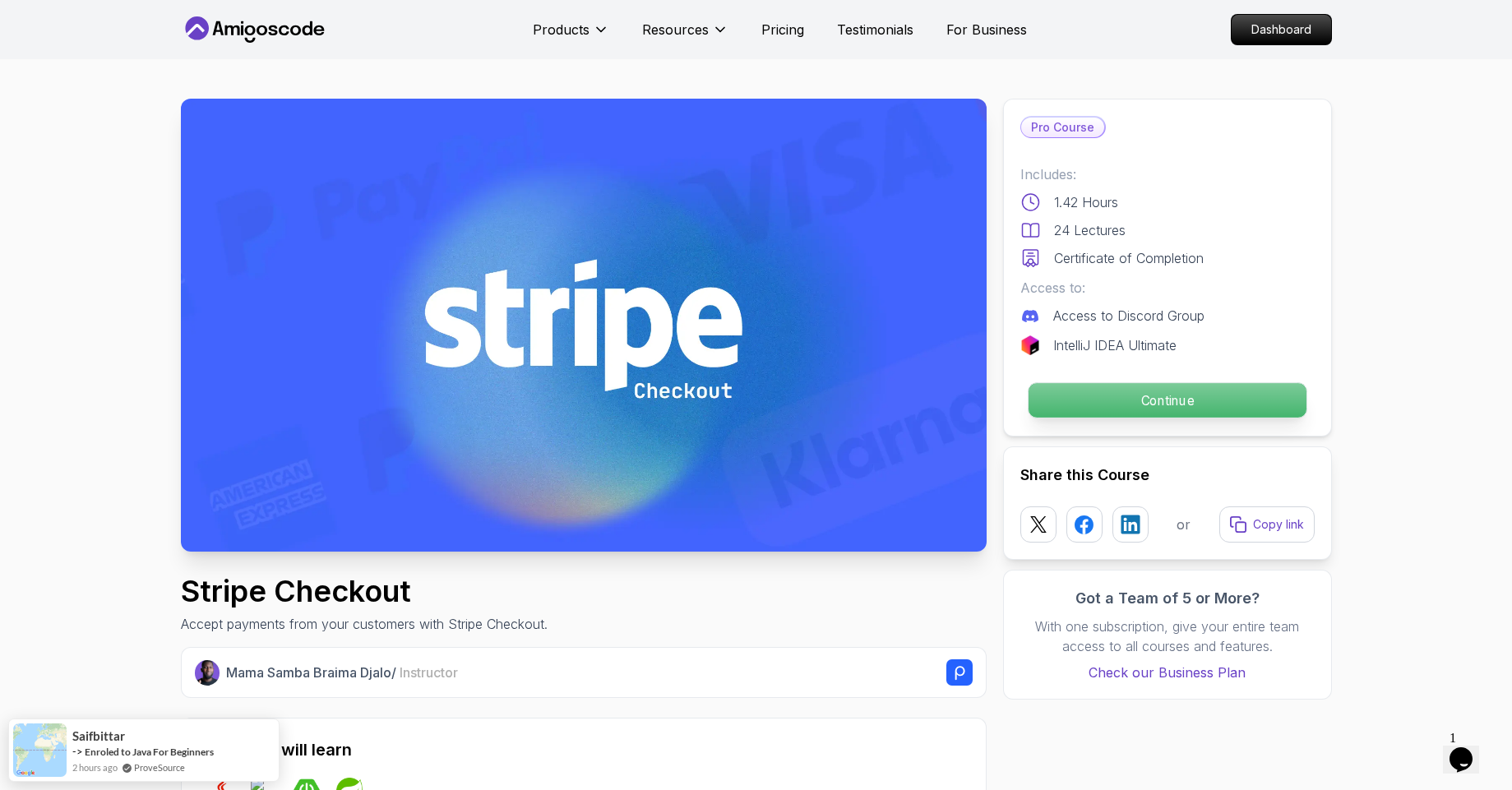
click at [1180, 401] on p "Continue" at bounding box center [1167, 400] width 278 height 35
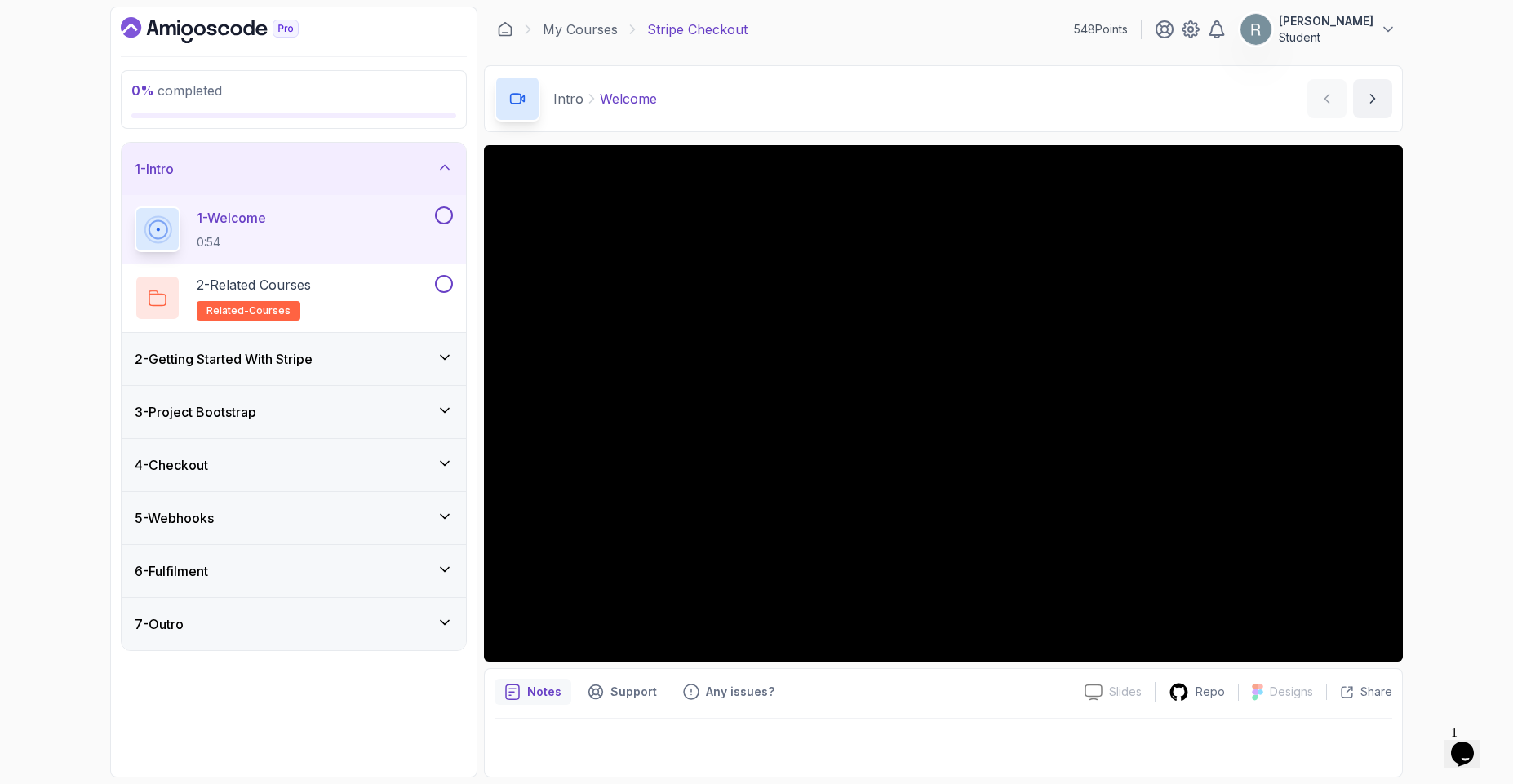
click at [323, 362] on div "2 - Getting Started With Stripe" at bounding box center [294, 358] width 319 height 20
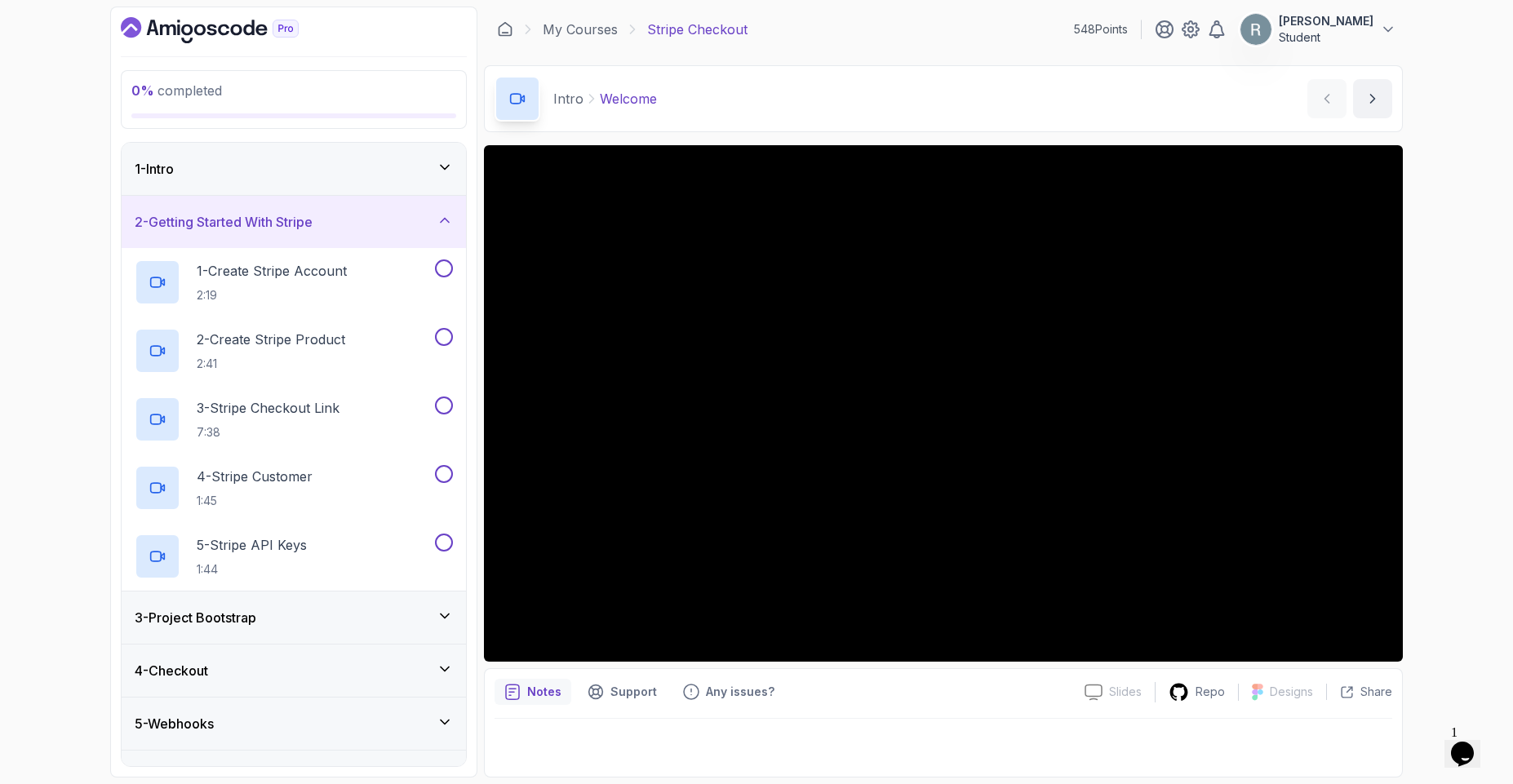
click at [334, 218] on div "2 - Getting Started With Stripe" at bounding box center [294, 222] width 319 height 20
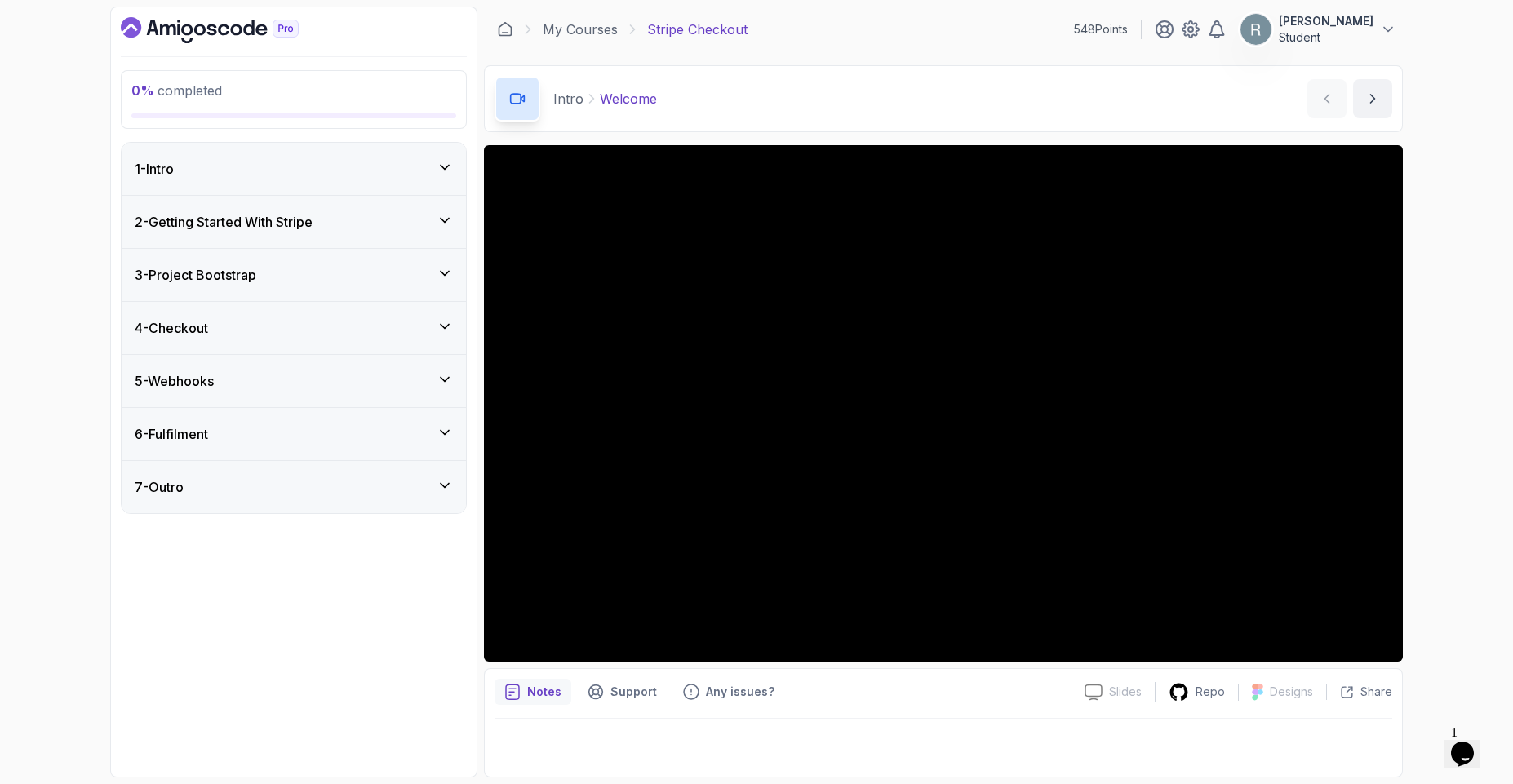
click at [335, 219] on div "2 - Getting Started With Stripe" at bounding box center [294, 222] width 319 height 20
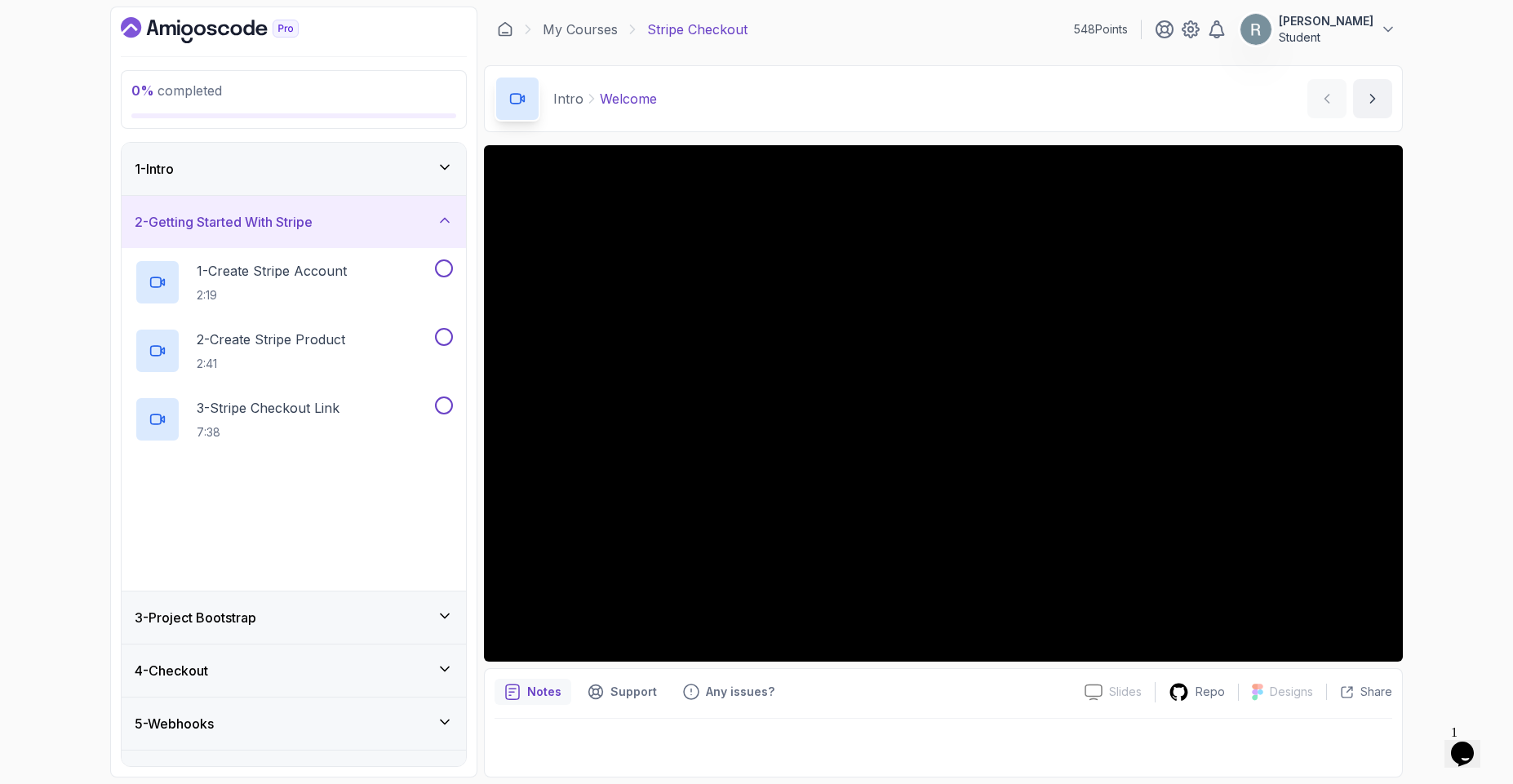
click at [336, 219] on div "2 - Getting Started With Stripe" at bounding box center [294, 222] width 319 height 20
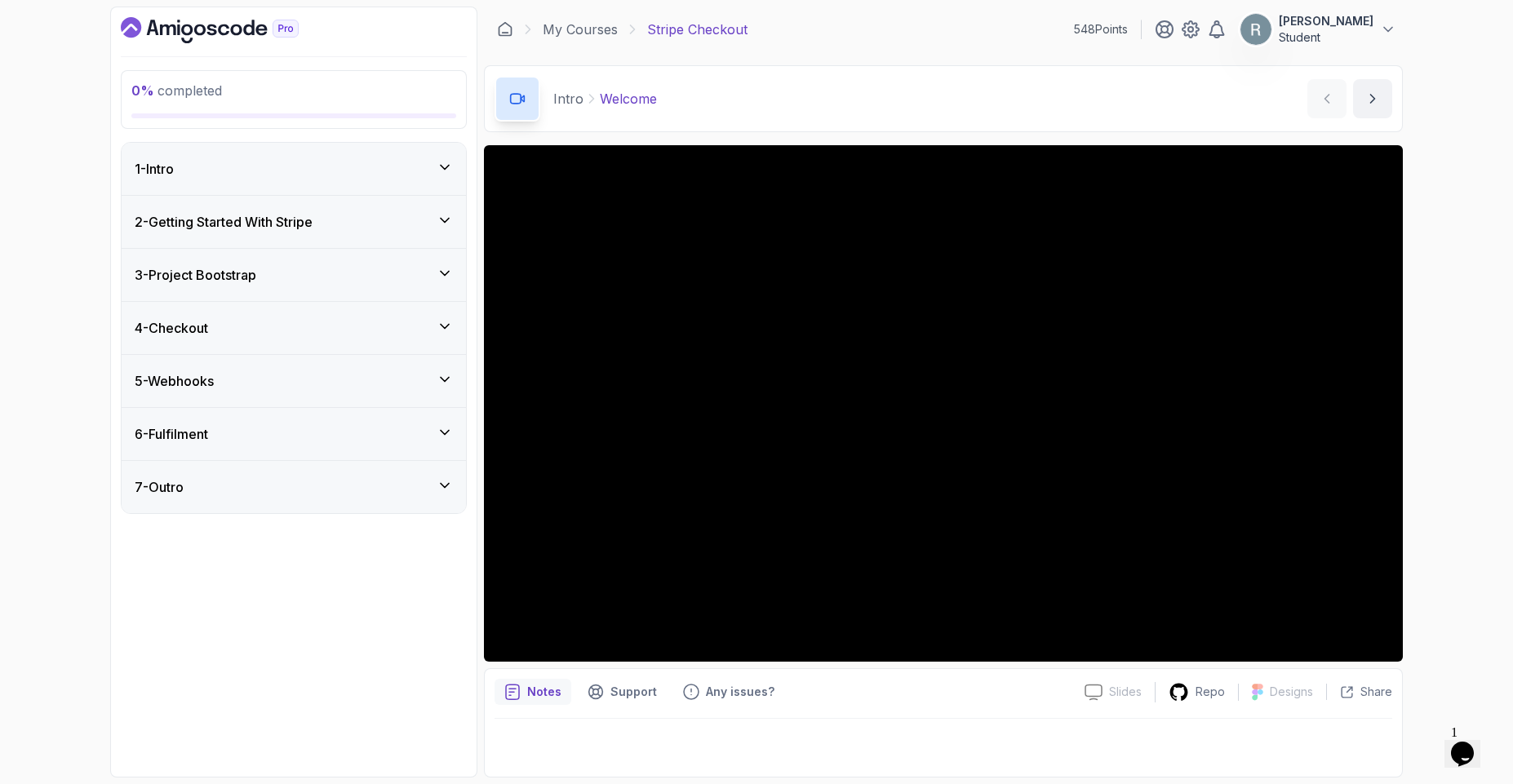
click at [330, 262] on div "3 - Project Bootstrap" at bounding box center [294, 275] width 345 height 52
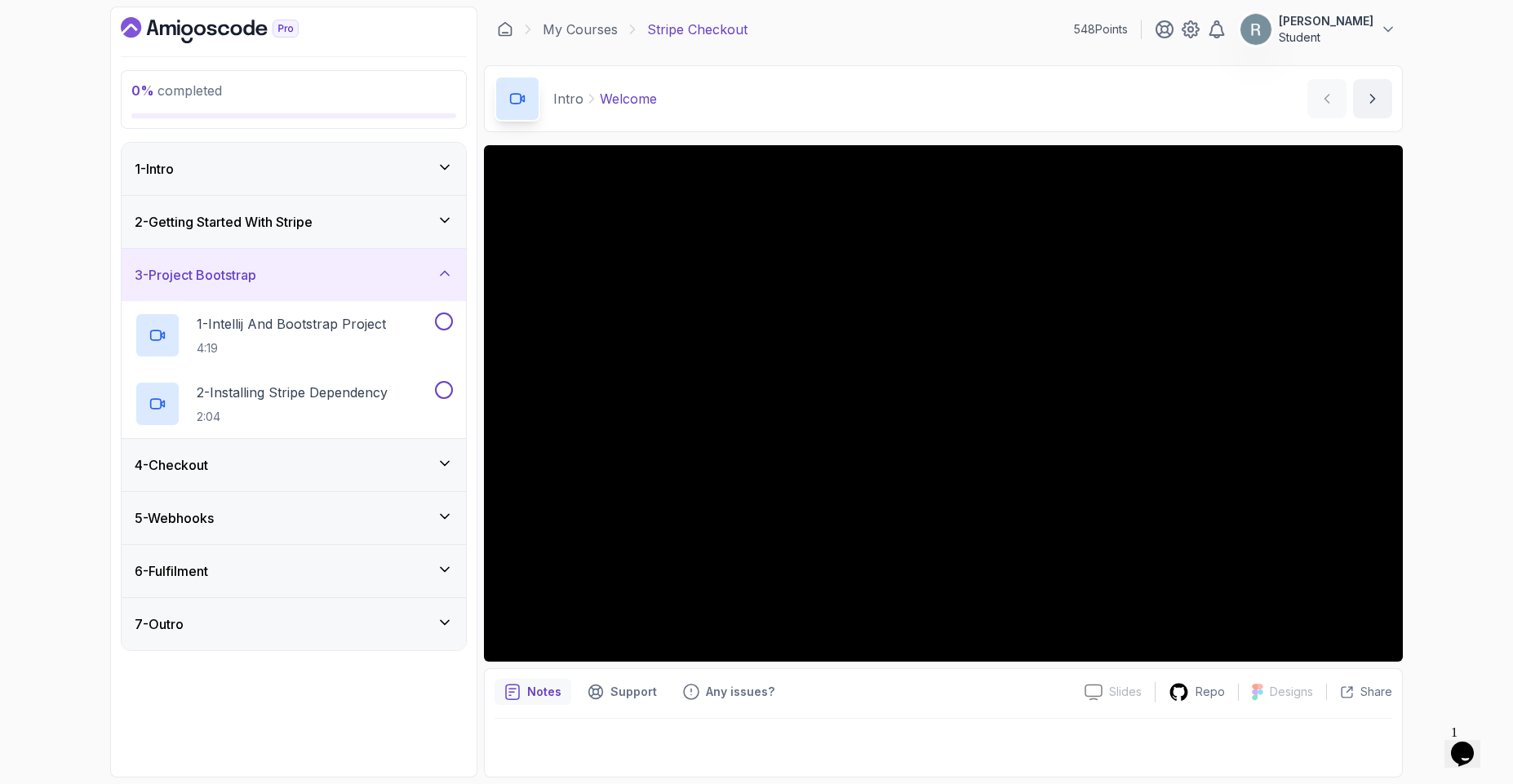
click at [331, 261] on div "3 - Project Bootstrap" at bounding box center [294, 275] width 345 height 52
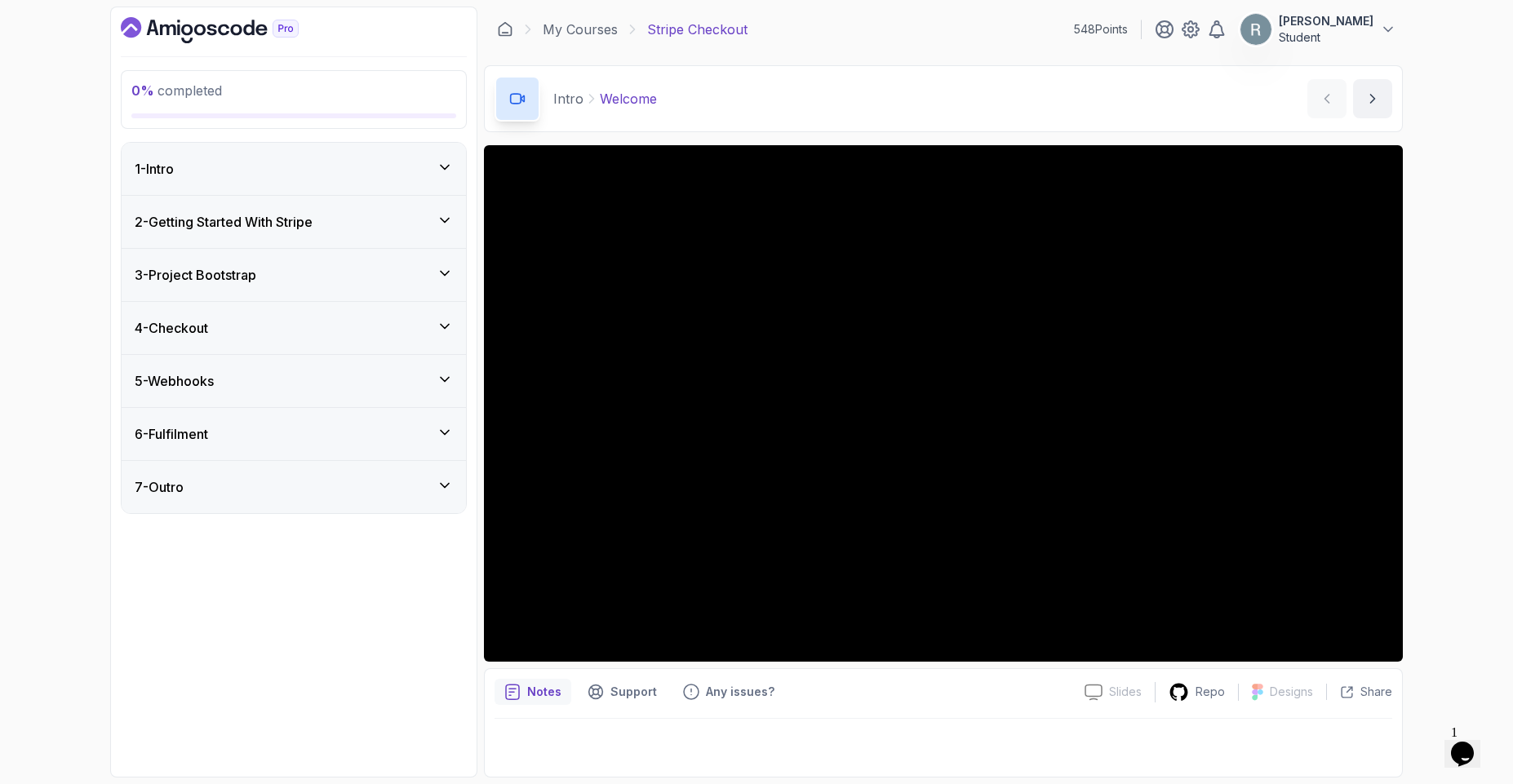
click at [325, 323] on div "4 - Checkout" at bounding box center [294, 328] width 319 height 20
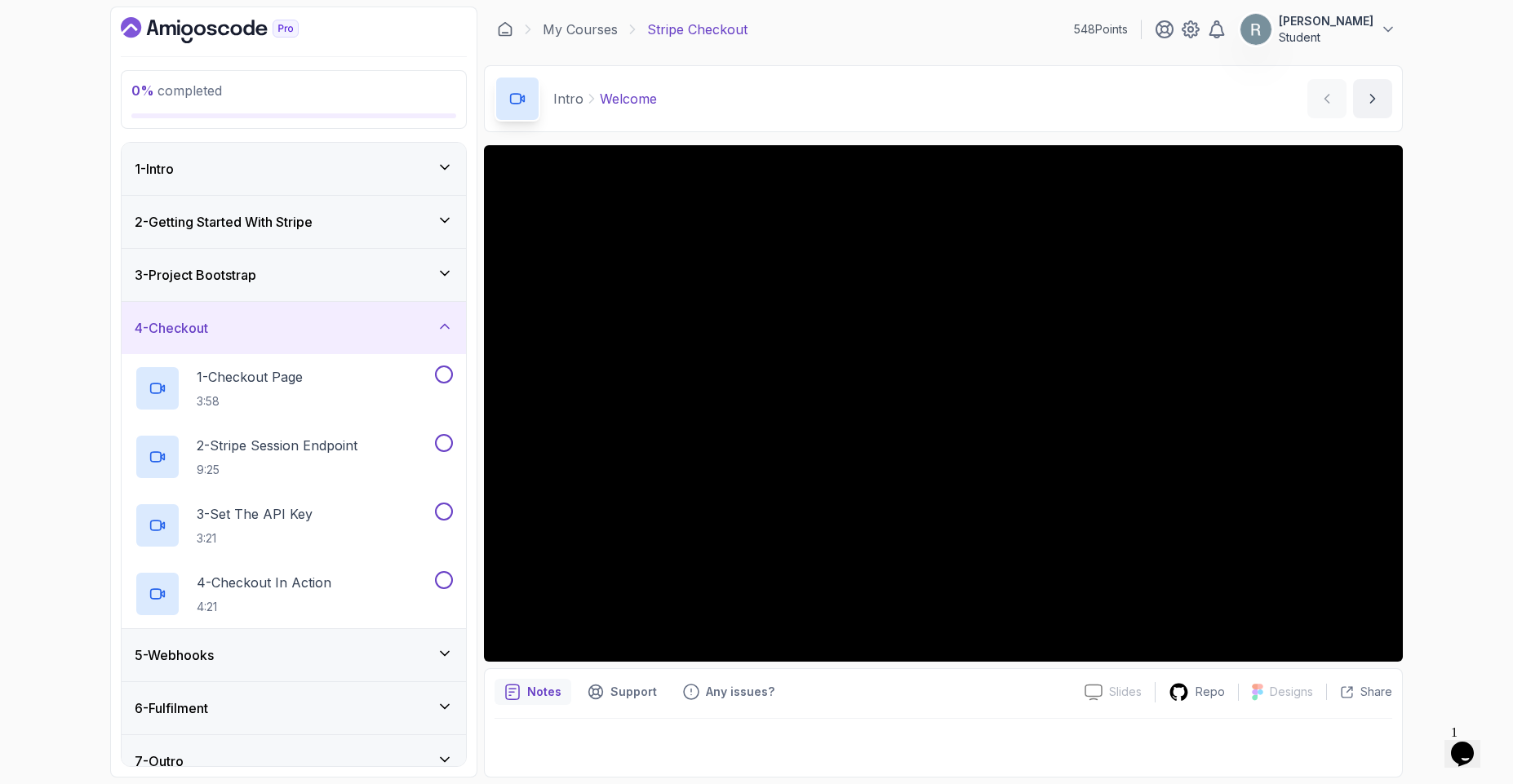
click at [277, 322] on div "4 - Checkout" at bounding box center [294, 328] width 319 height 20
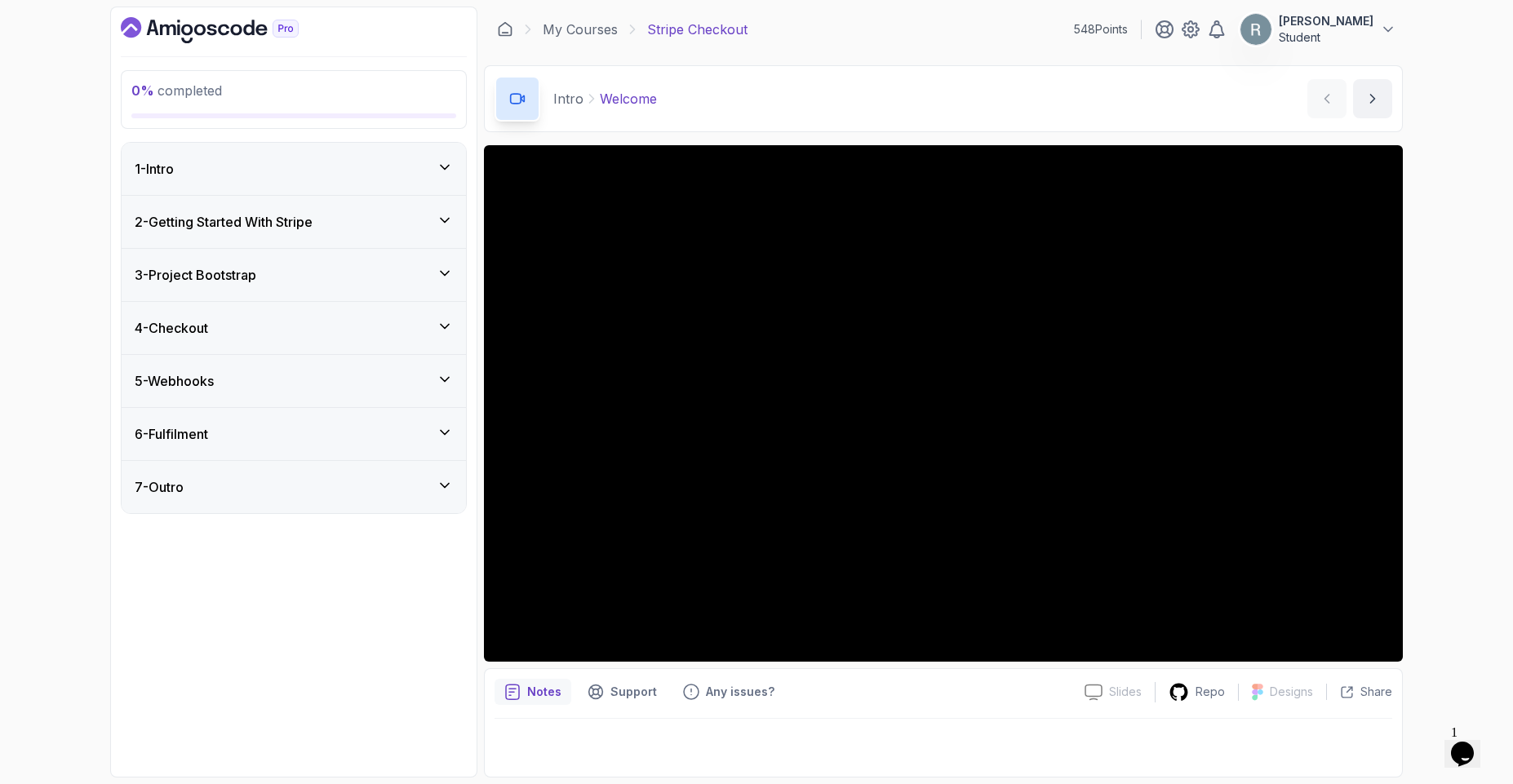
click at [260, 372] on div "5 - Webhooks" at bounding box center [294, 381] width 319 height 20
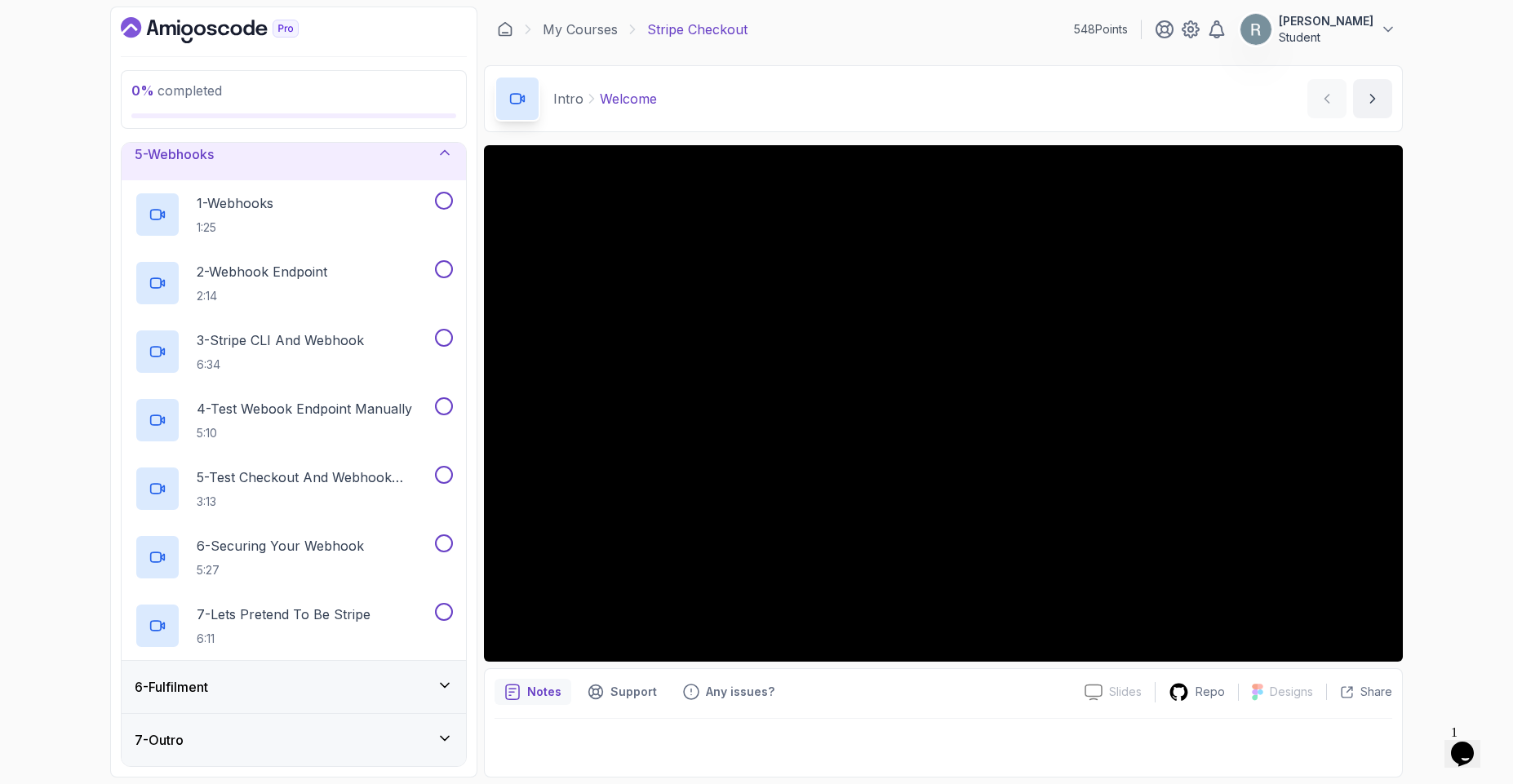
scroll to position [128, 0]
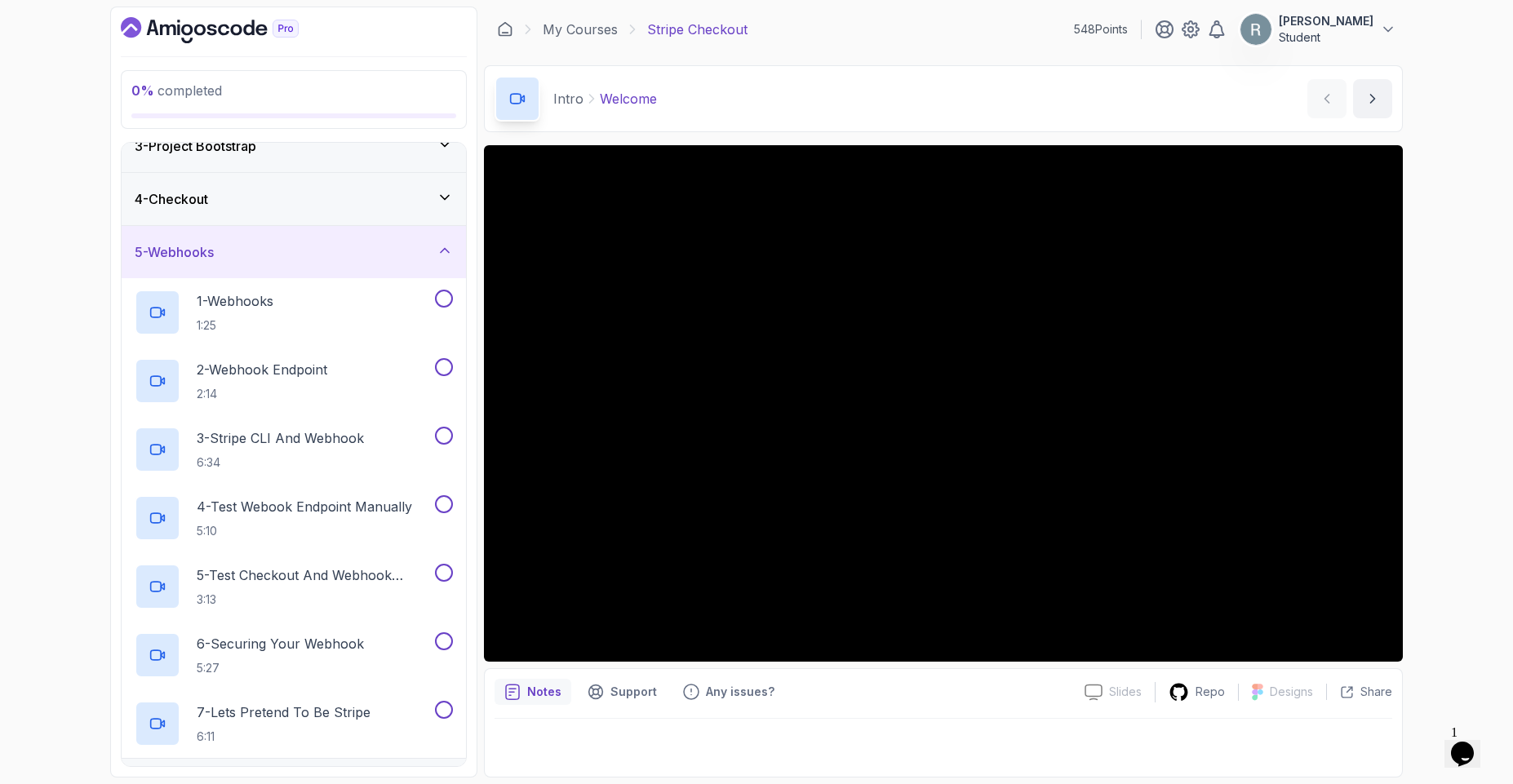
click at [249, 253] on div "5 - Webhooks" at bounding box center [294, 251] width 319 height 20
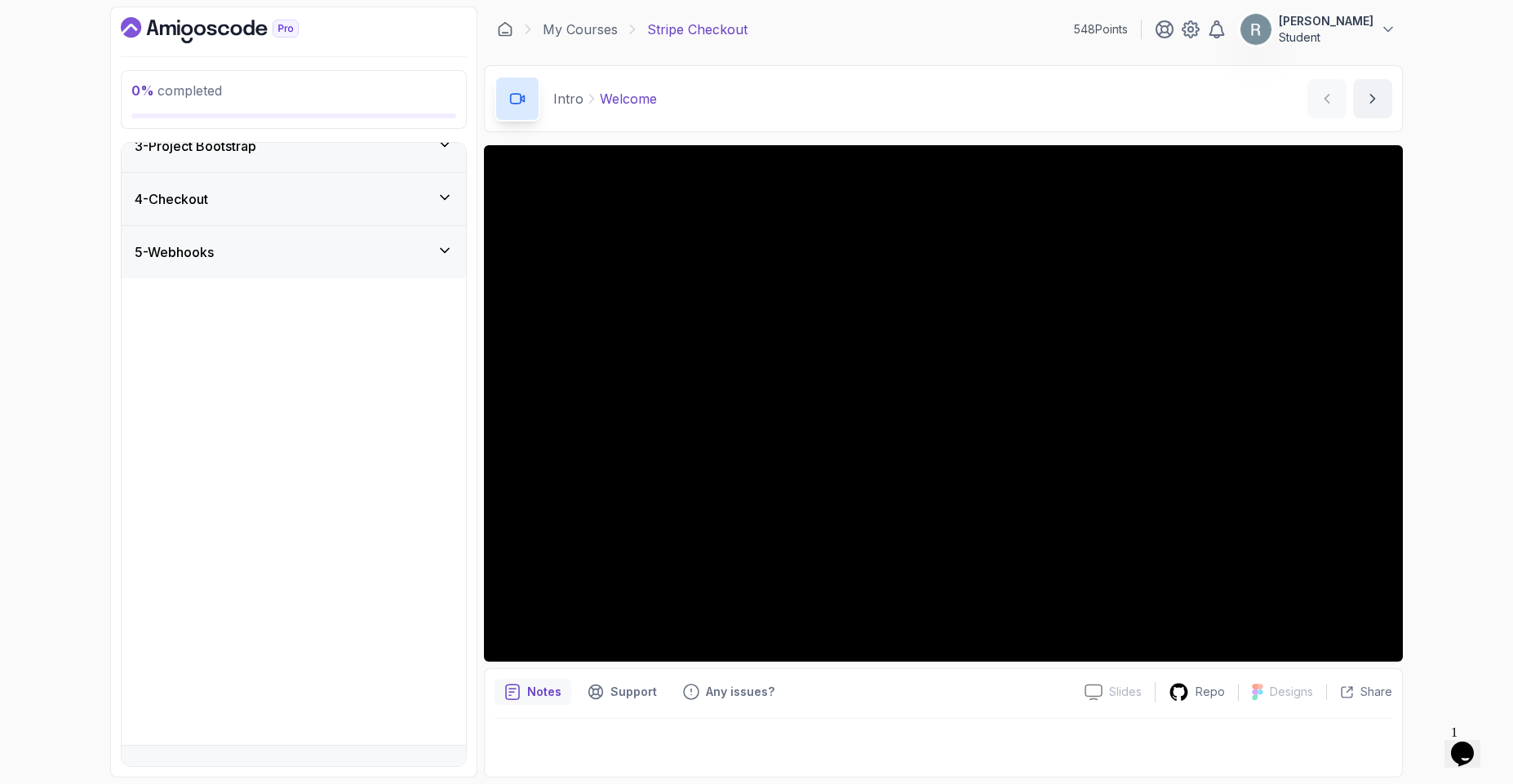
scroll to position [0, 0]
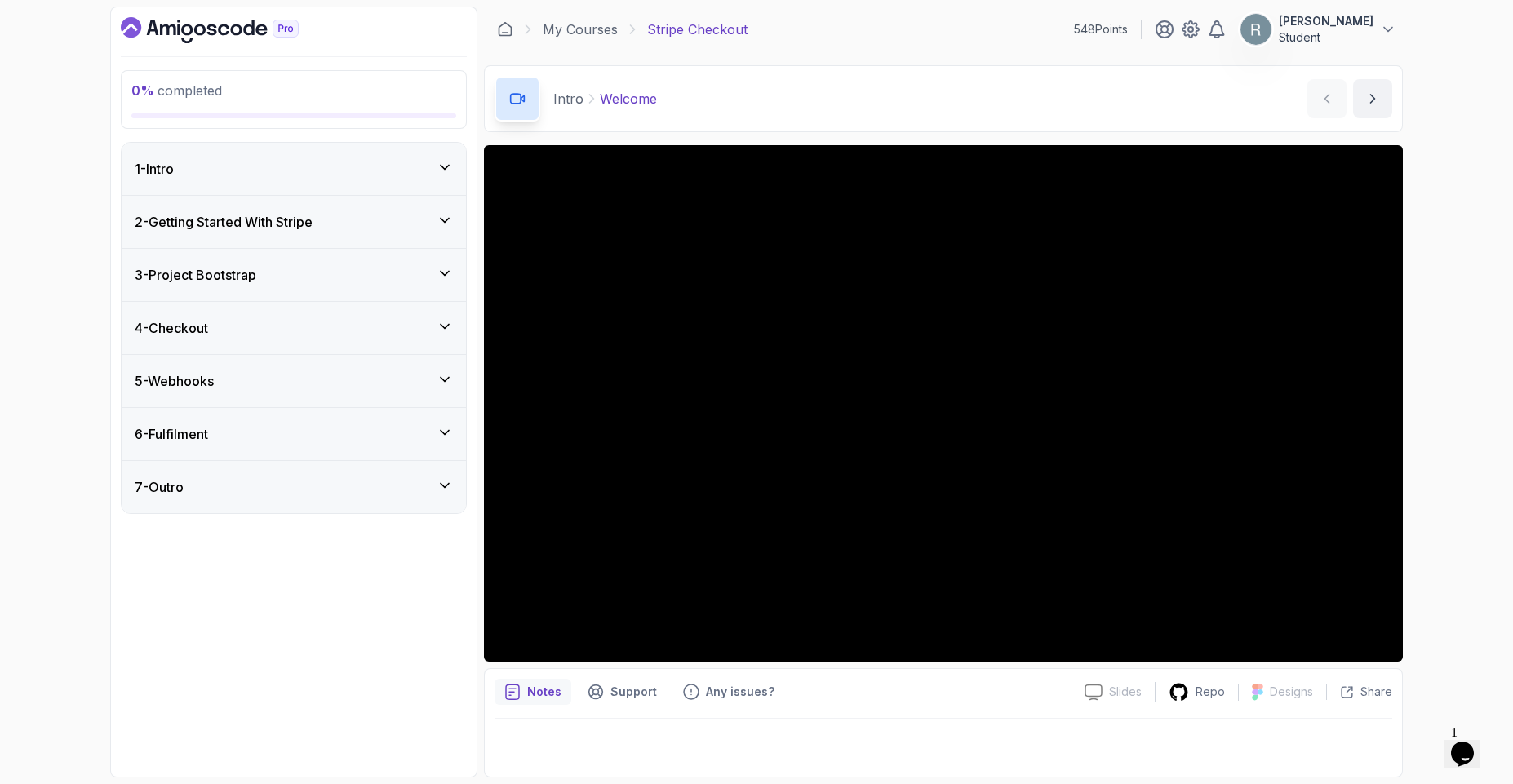
click at [245, 435] on div "6 - Fulfilment" at bounding box center [294, 433] width 319 height 20
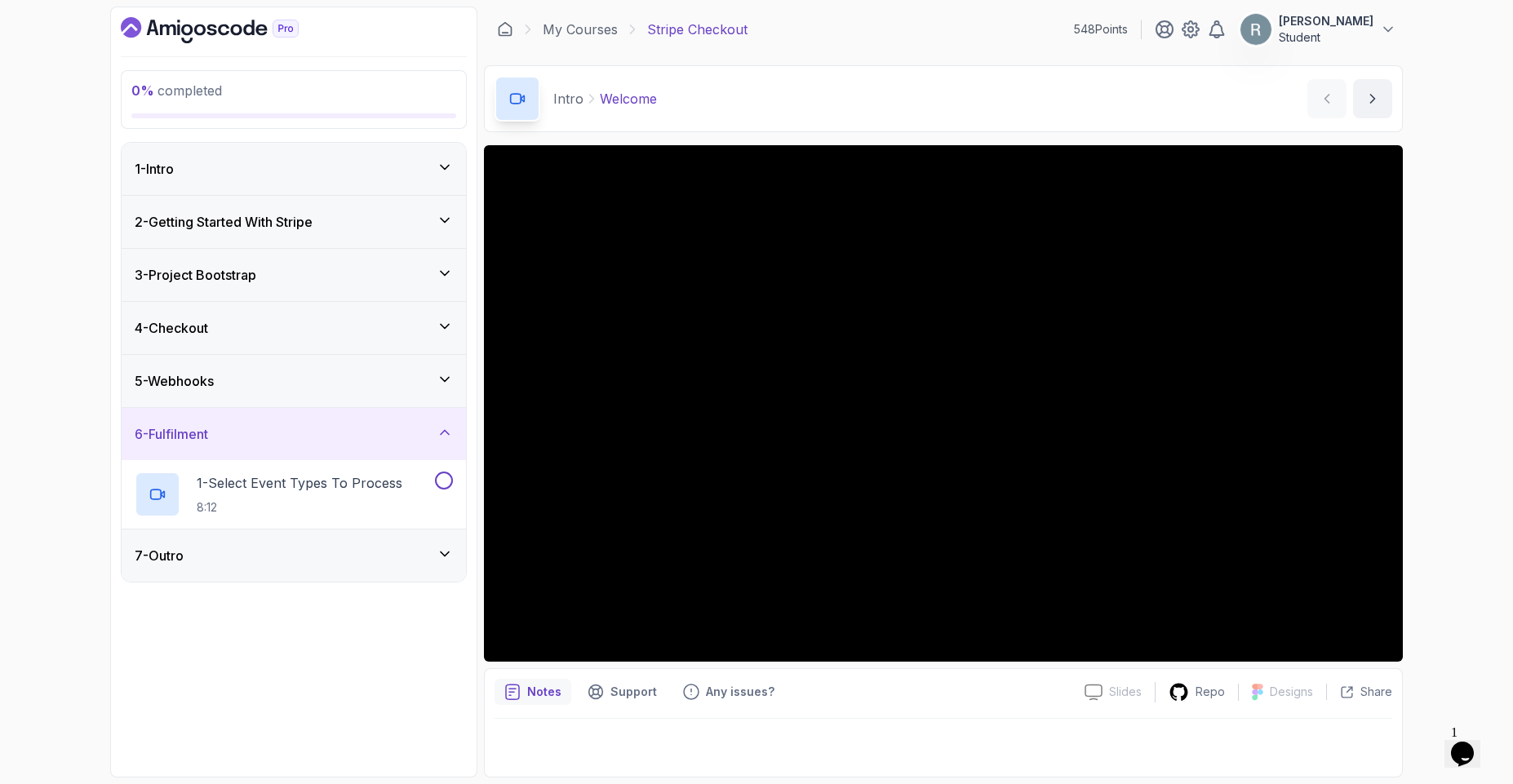
click at [246, 435] on div "6 - Fulfilment" at bounding box center [294, 433] width 319 height 20
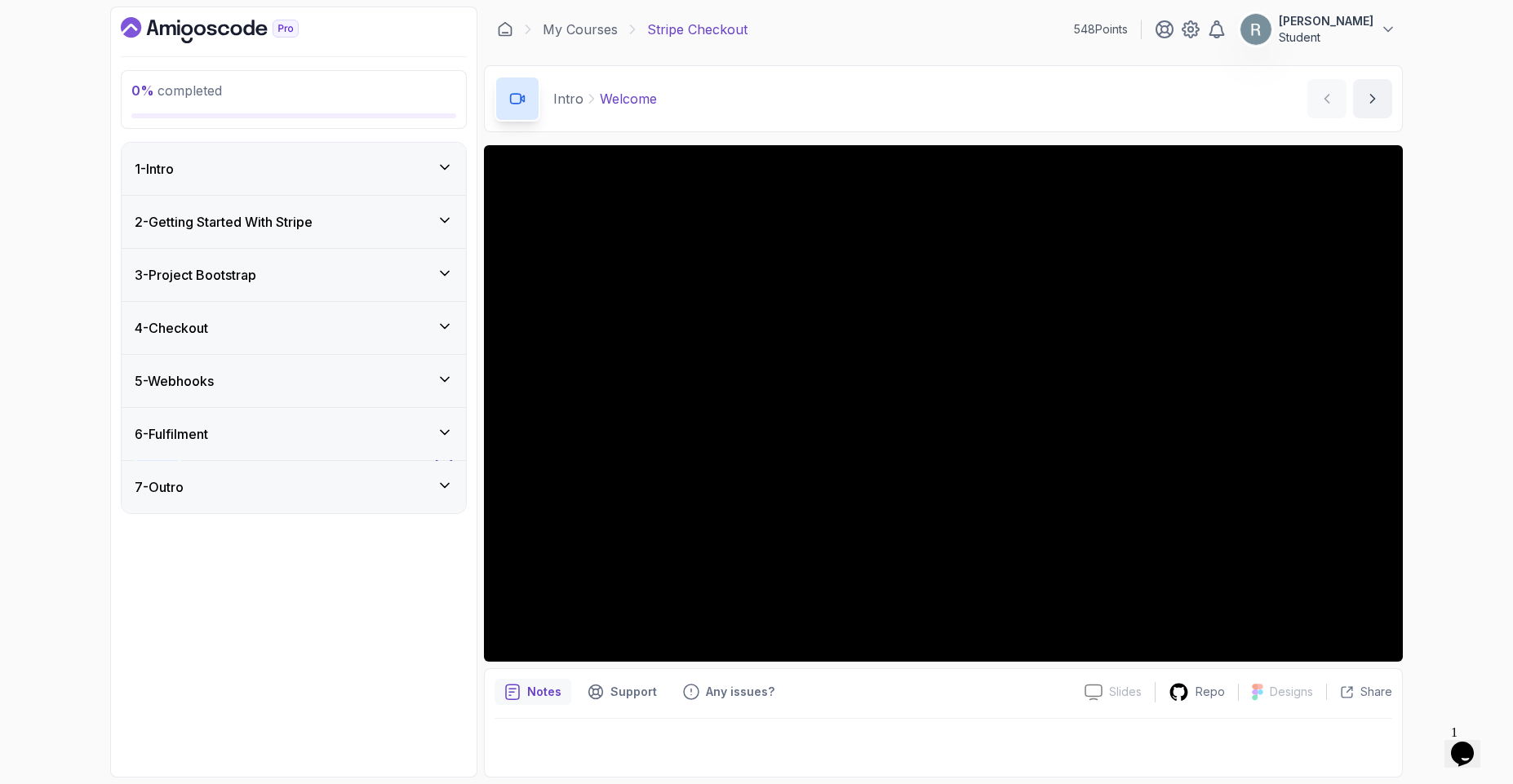
click at [246, 435] on div "6 - Fulfilment" at bounding box center [294, 433] width 319 height 20
click at [246, 434] on div "6 - Fulfilment" at bounding box center [294, 433] width 319 height 20
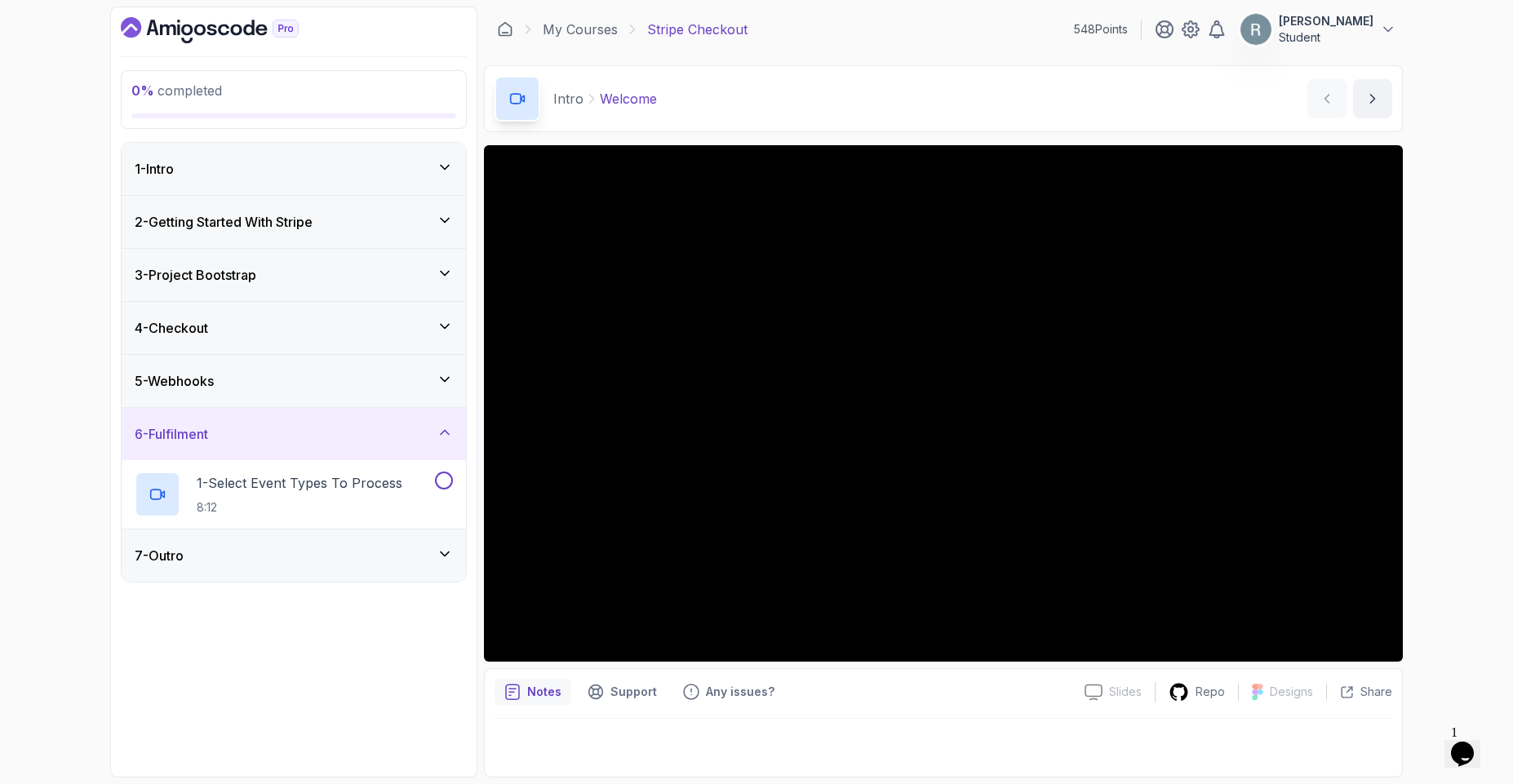
click at [247, 433] on div "6 - Fulfilment" at bounding box center [294, 433] width 319 height 20
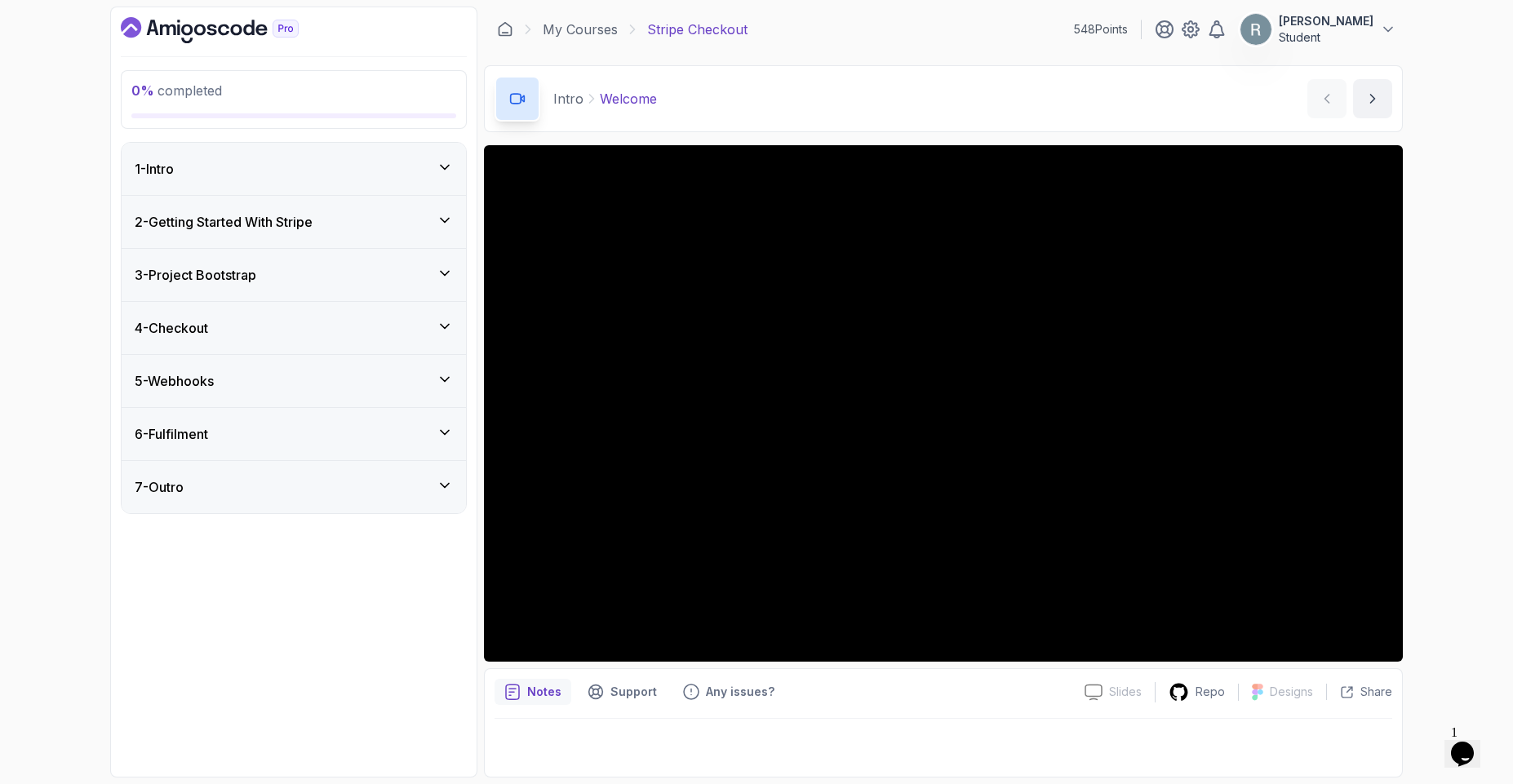
click at [246, 480] on div "7 - Outro" at bounding box center [294, 486] width 319 height 20
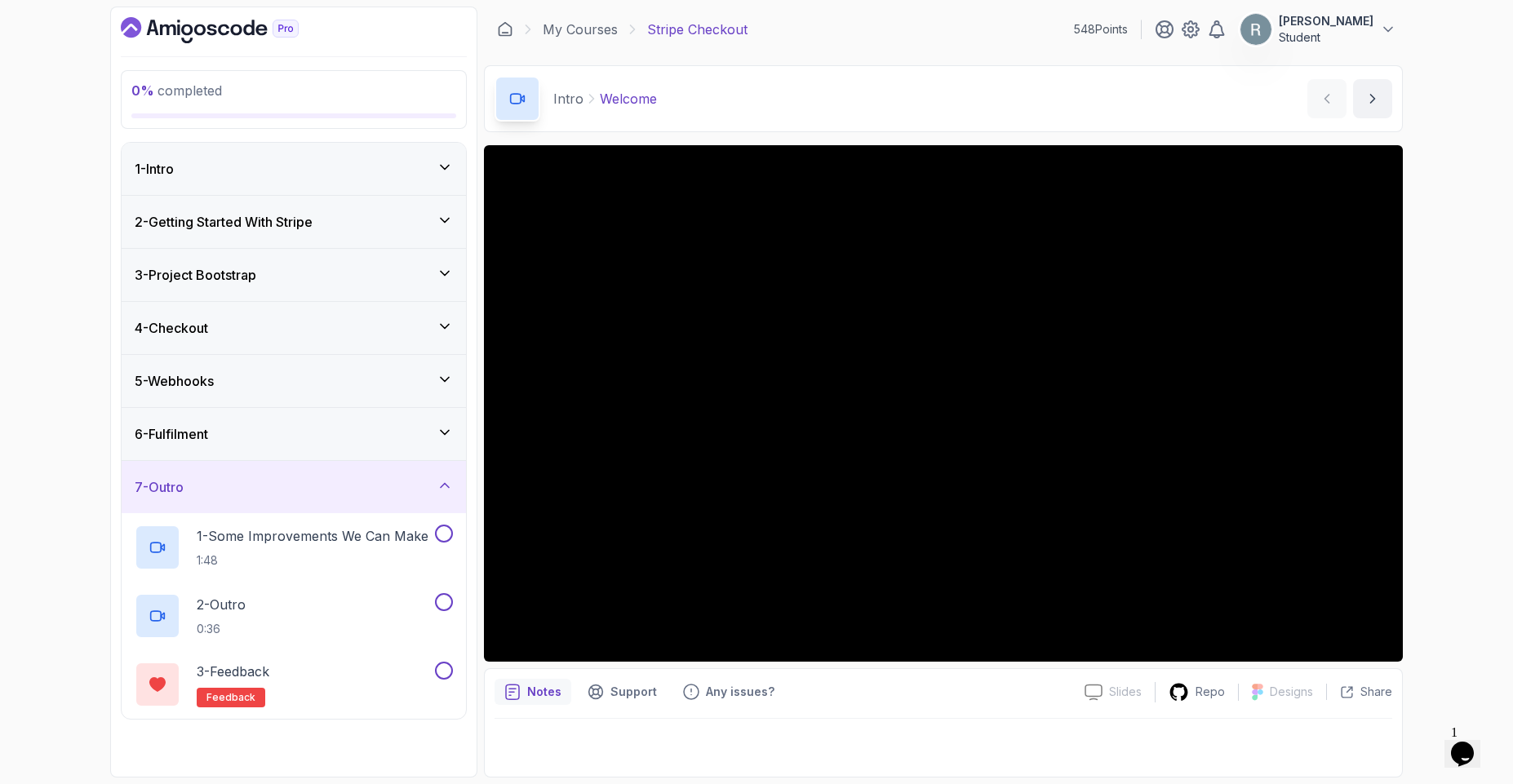
click at [246, 480] on div "7 - Outro" at bounding box center [294, 486] width 319 height 20
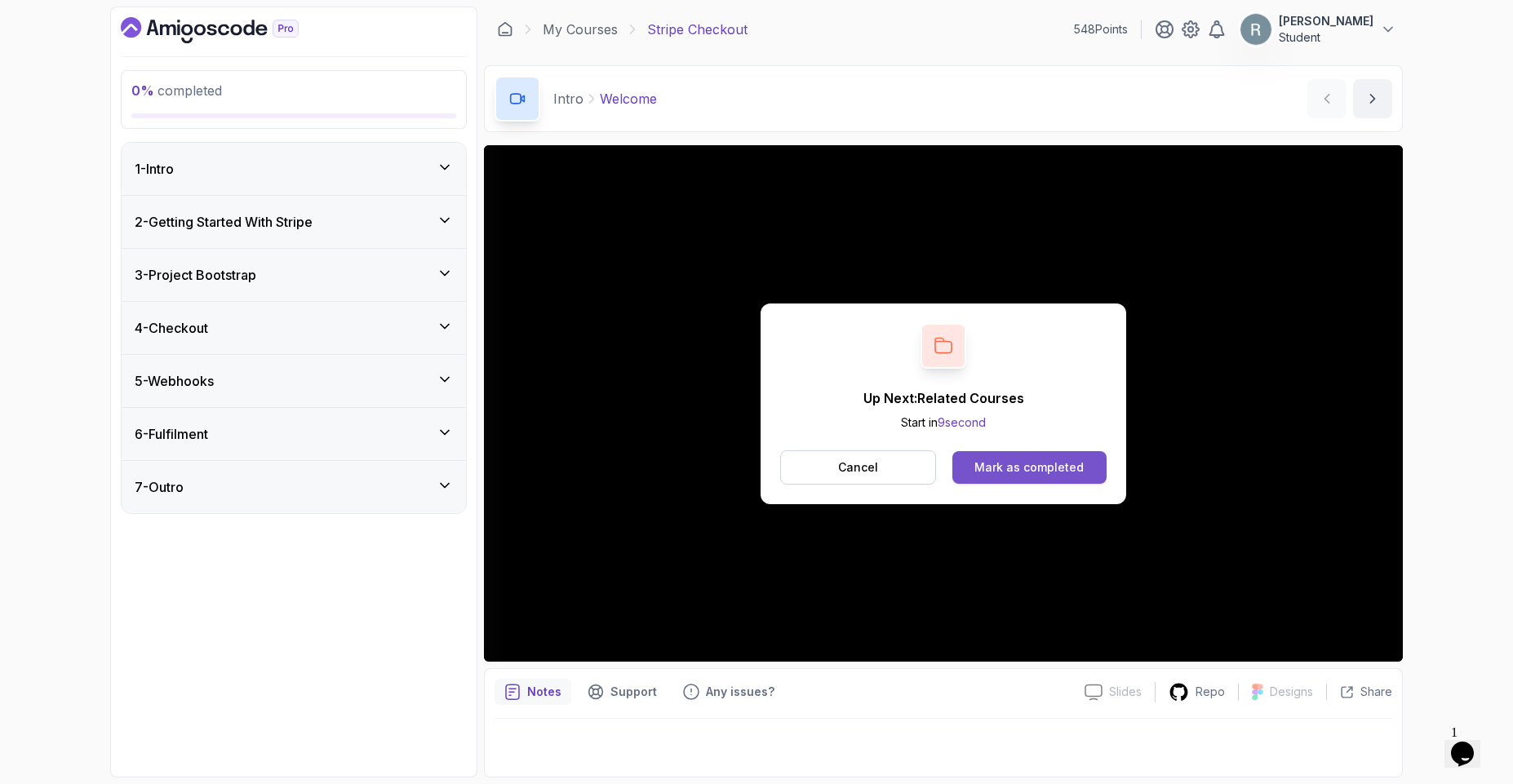
click at [988, 460] on div "Mark as completed" at bounding box center [1029, 467] width 109 height 17
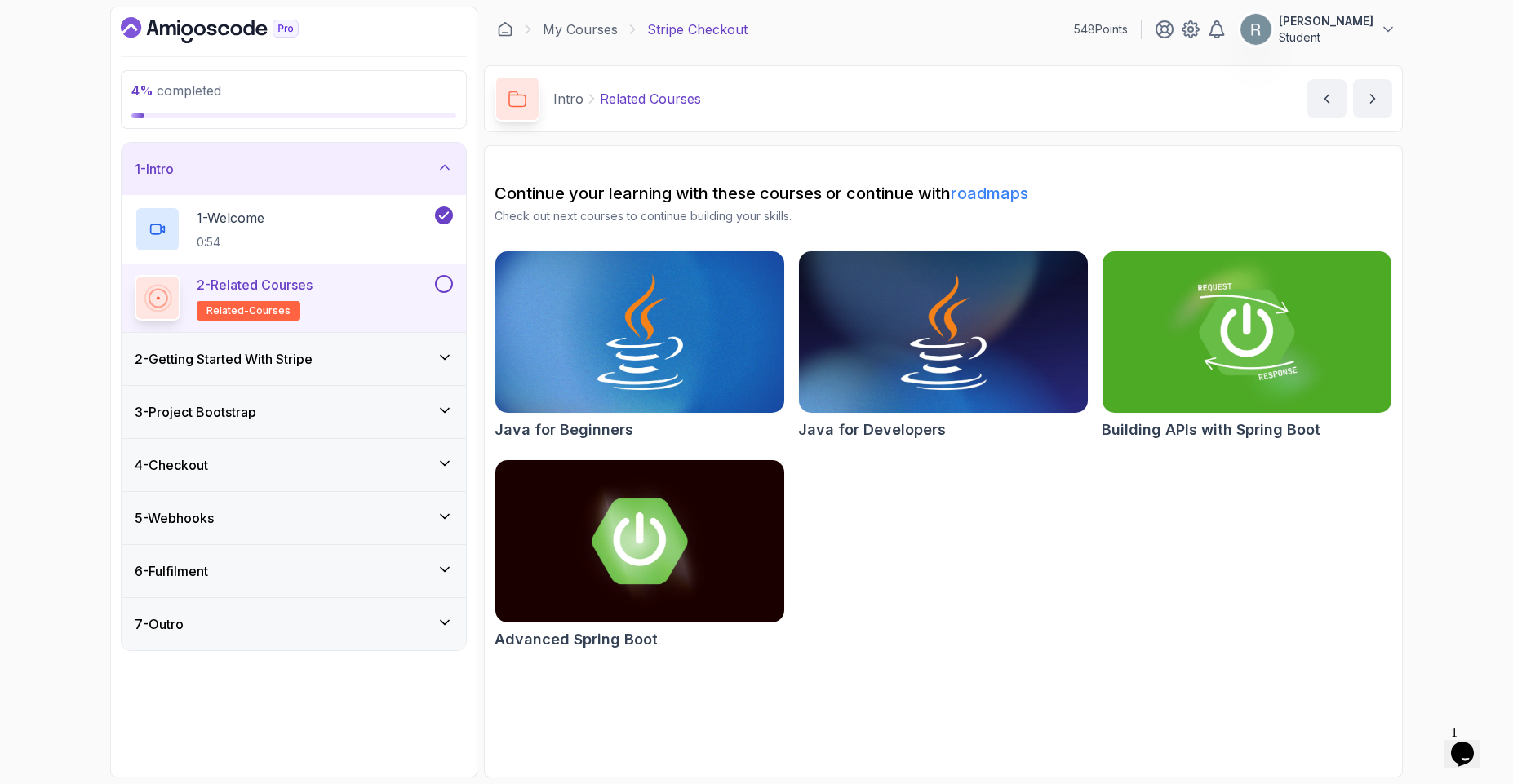
click at [443, 281] on button at bounding box center [443, 283] width 18 height 18
click at [1365, 101] on icon "next content" at bounding box center [1372, 99] width 17 height 17
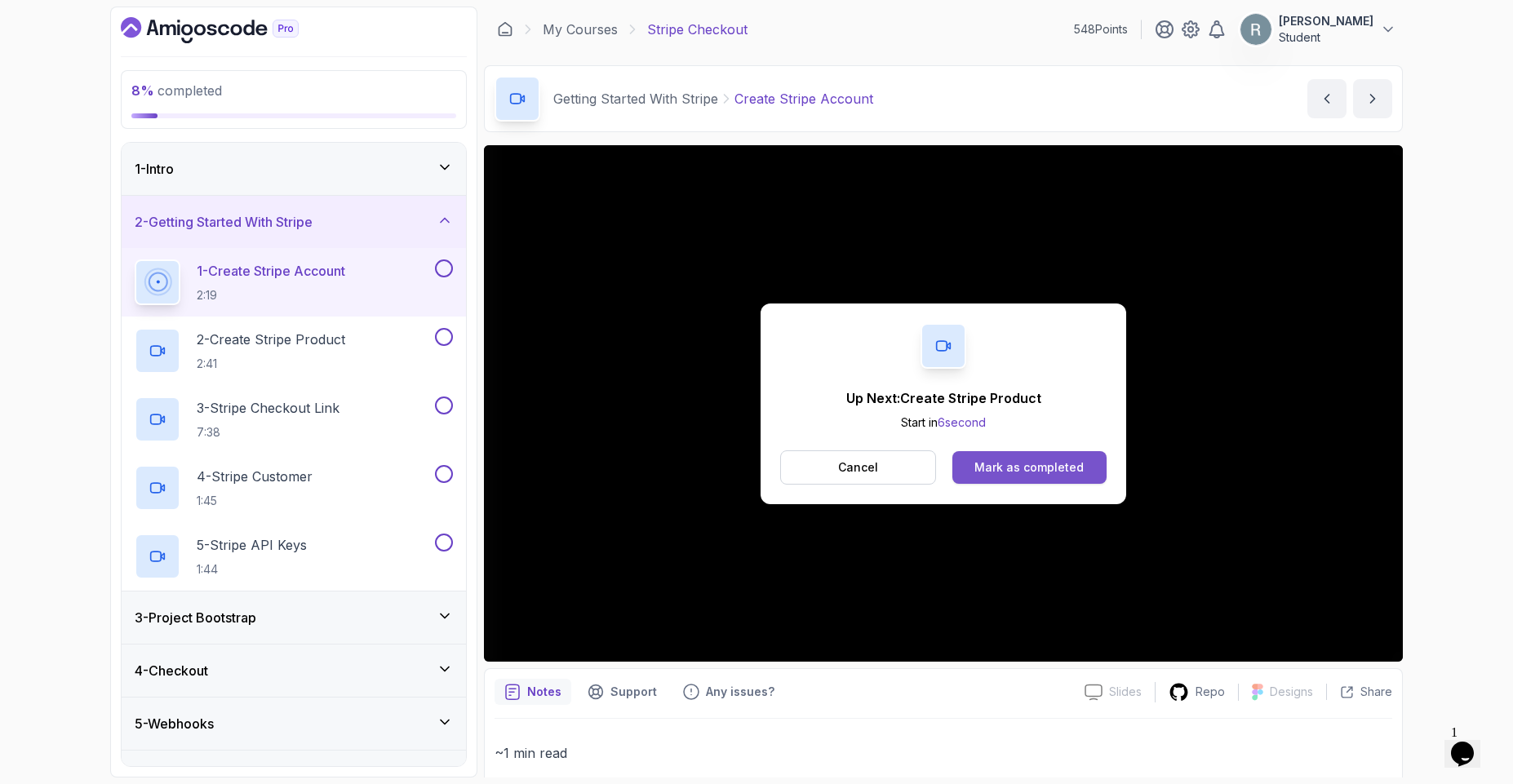
click at [1066, 472] on div "Mark as completed" at bounding box center [1029, 467] width 109 height 17
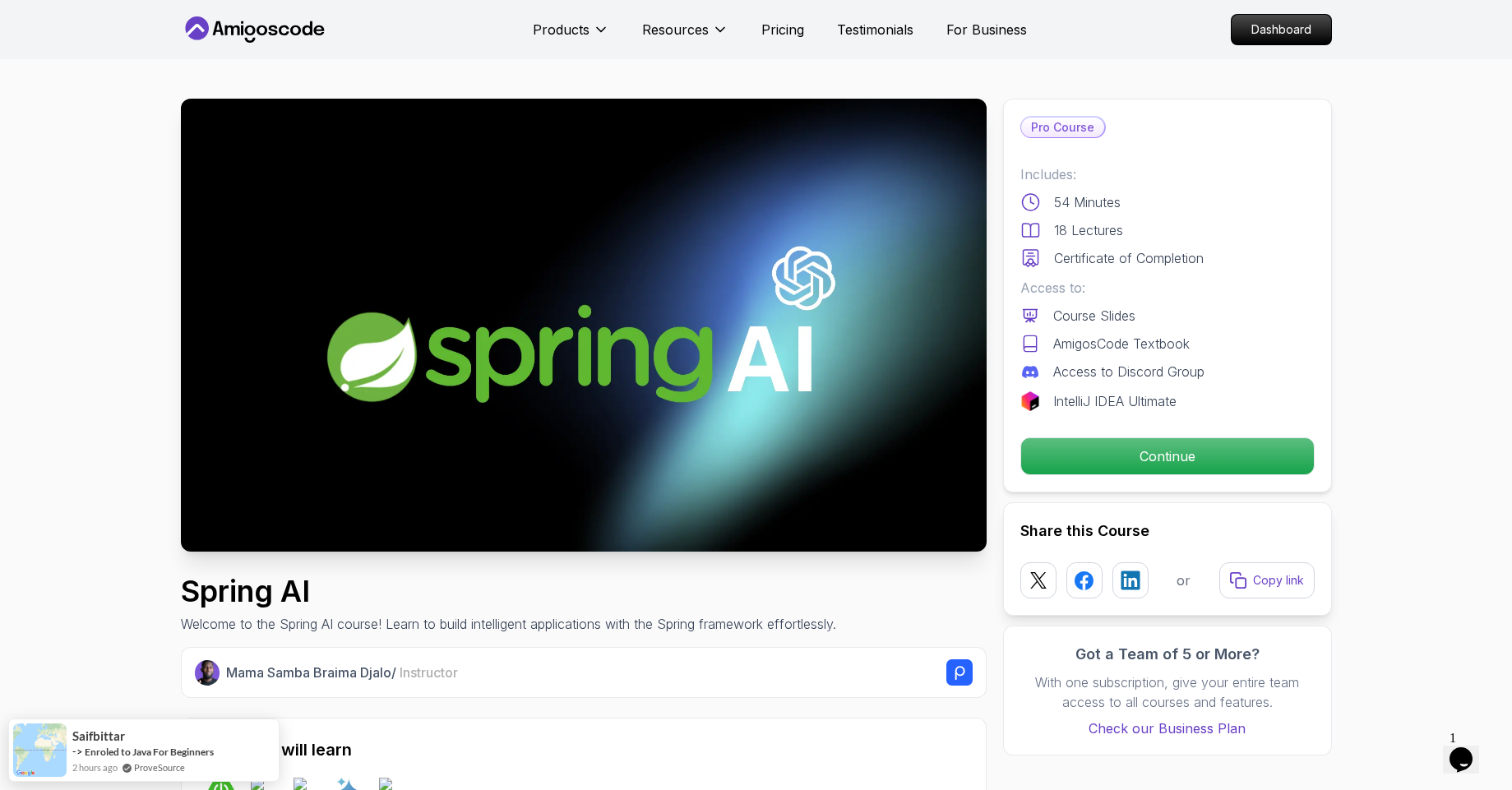
click at [1176, 463] on p "Continue" at bounding box center [1167, 456] width 278 height 35
